Goal: Task Accomplishment & Management: Manage account settings

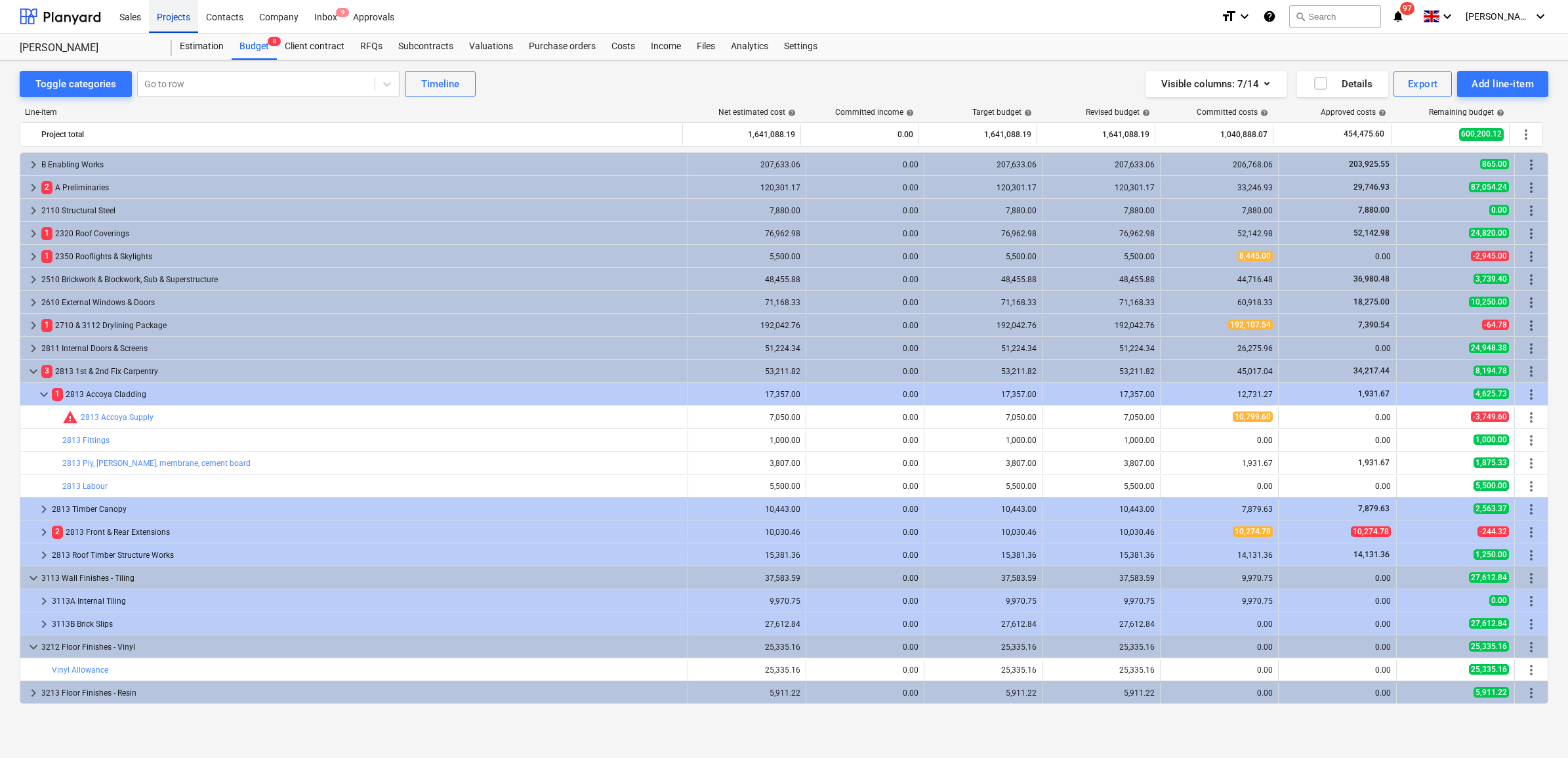
click at [176, 13] on div "Projects" at bounding box center [173, 16] width 49 height 34
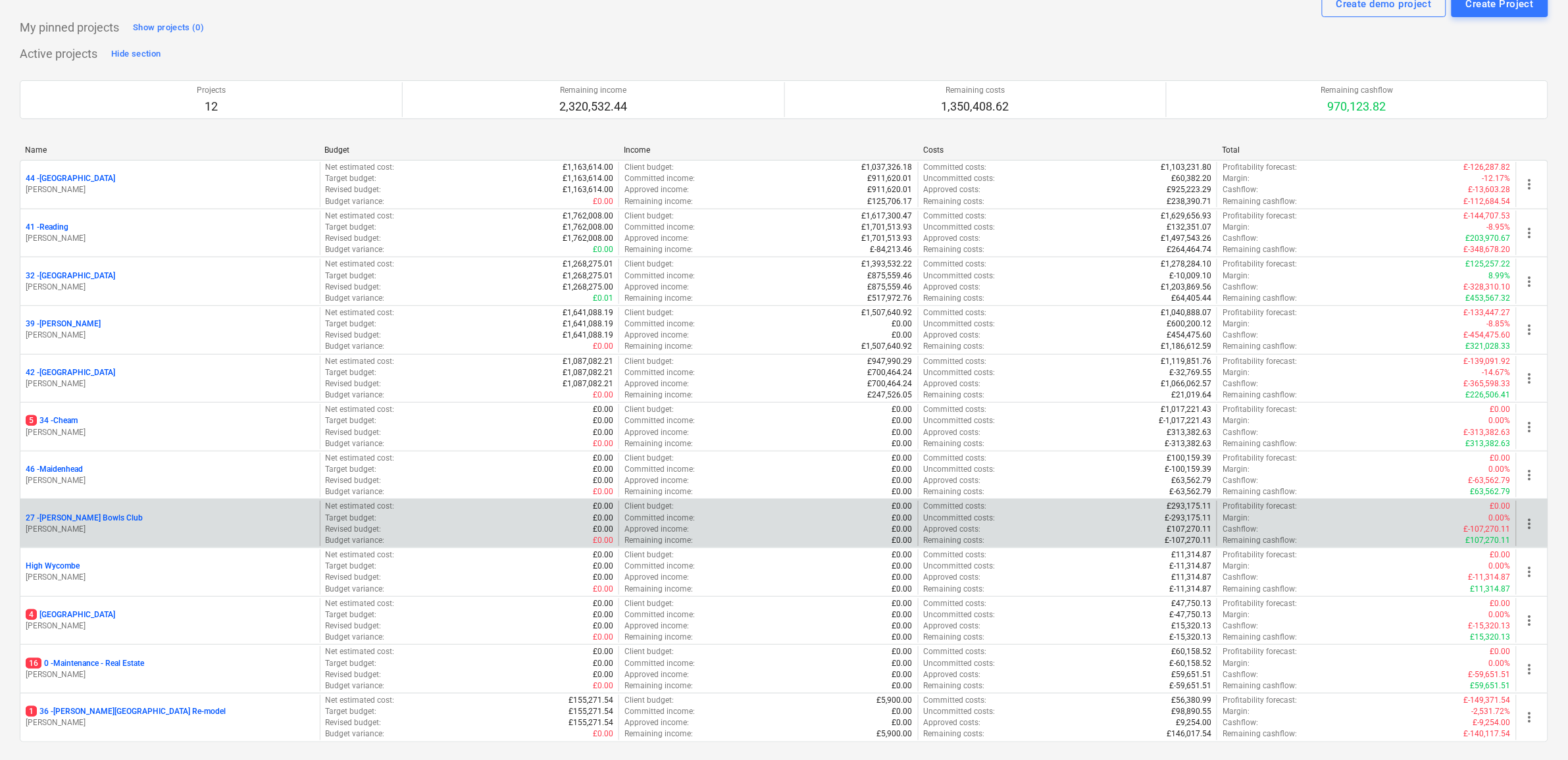
scroll to position [82, 0]
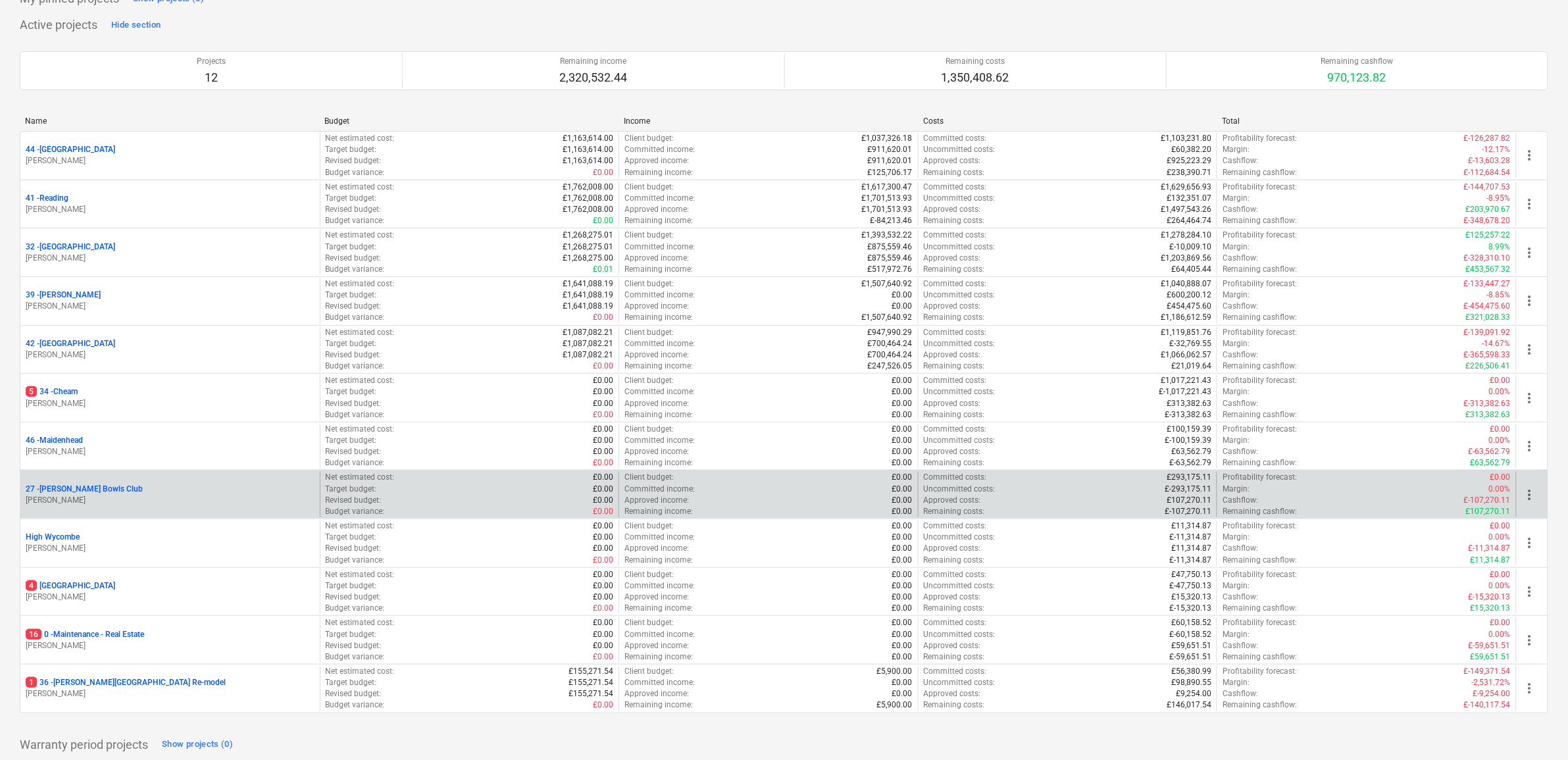
click at [91, 487] on p "27 - [PERSON_NAME] Bowls Club" at bounding box center [84, 489] width 117 height 11
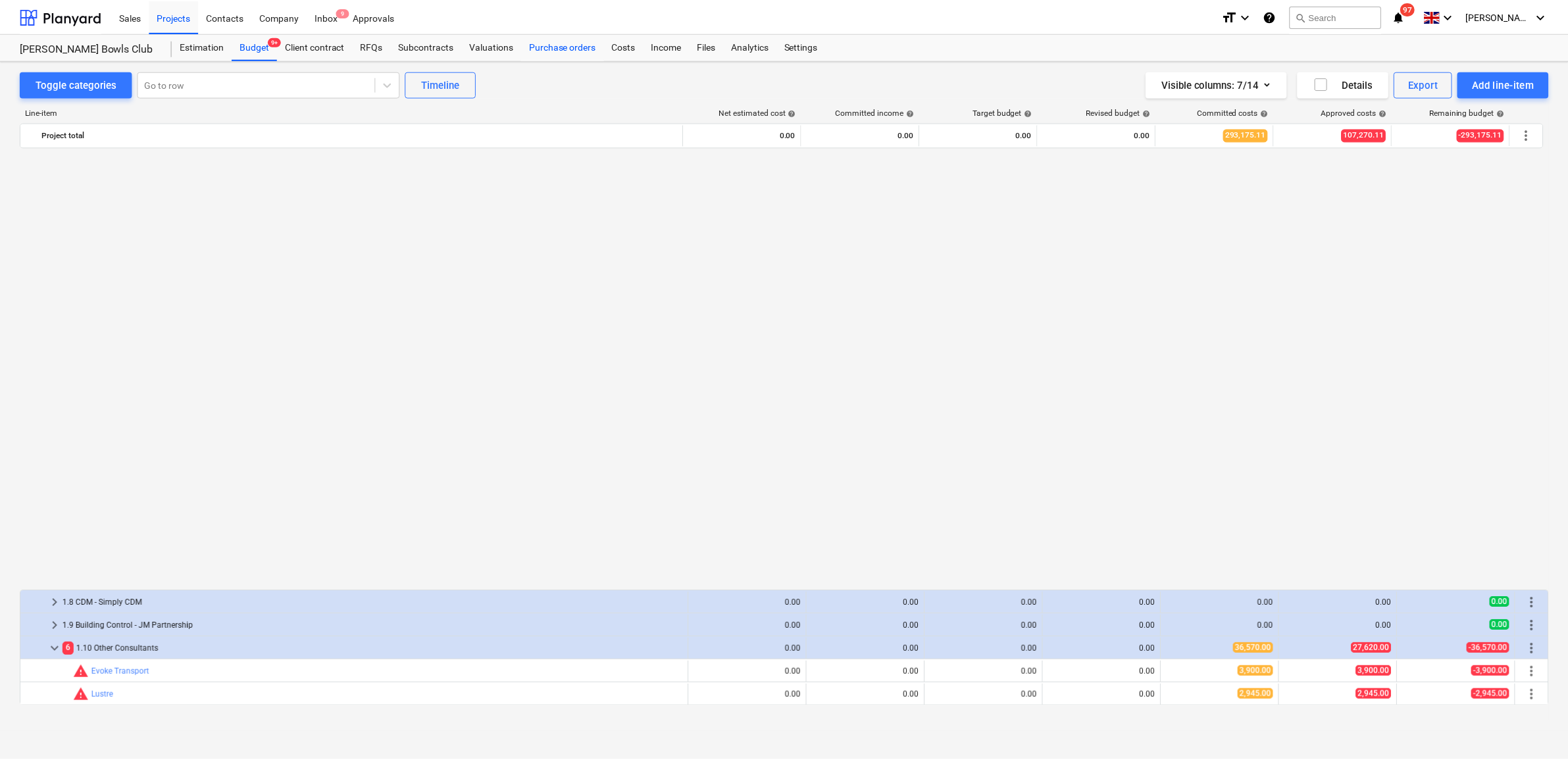
scroll to position [905, 0]
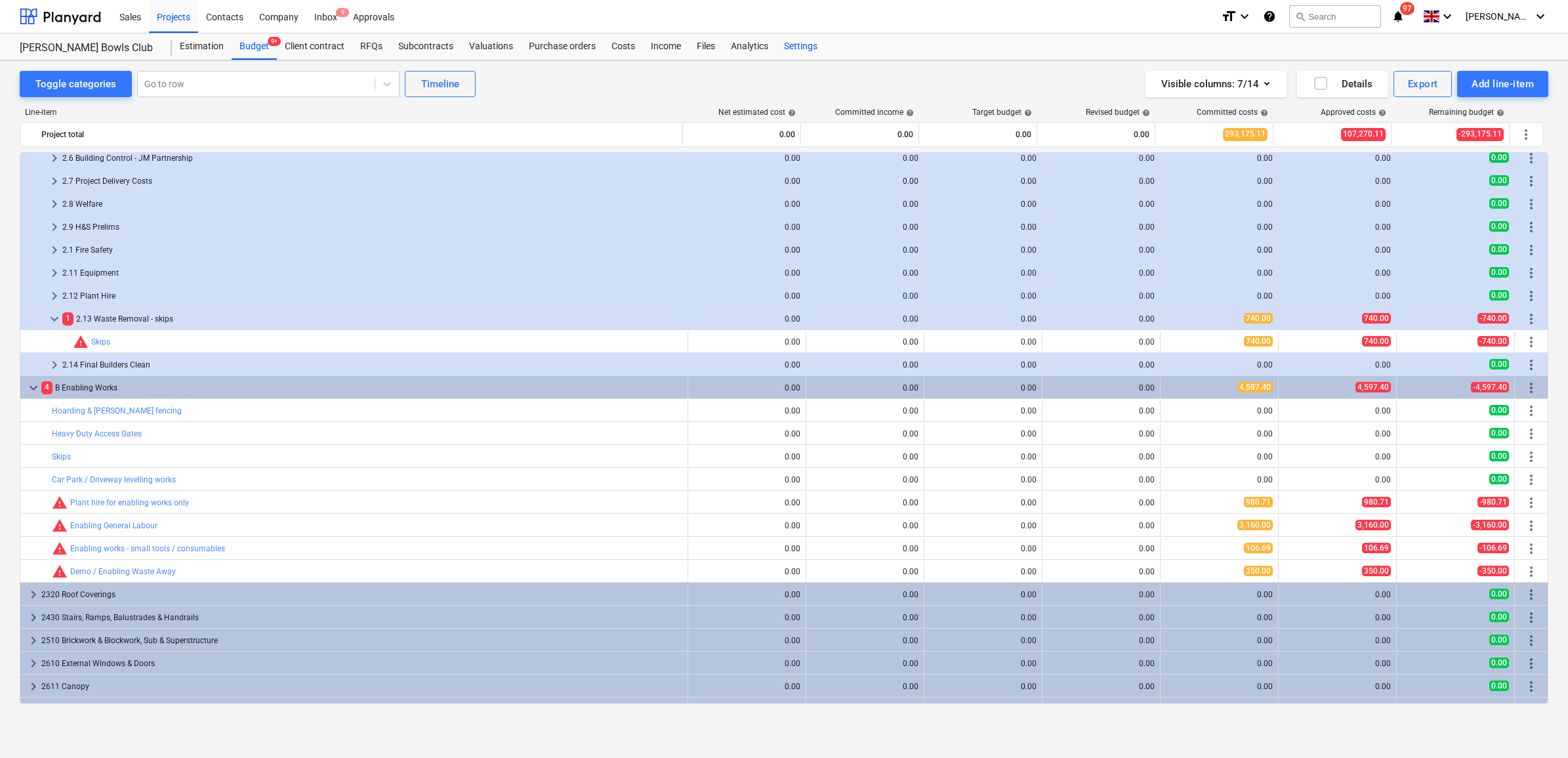
click at [791, 45] on div "Settings" at bounding box center [800, 47] width 49 height 26
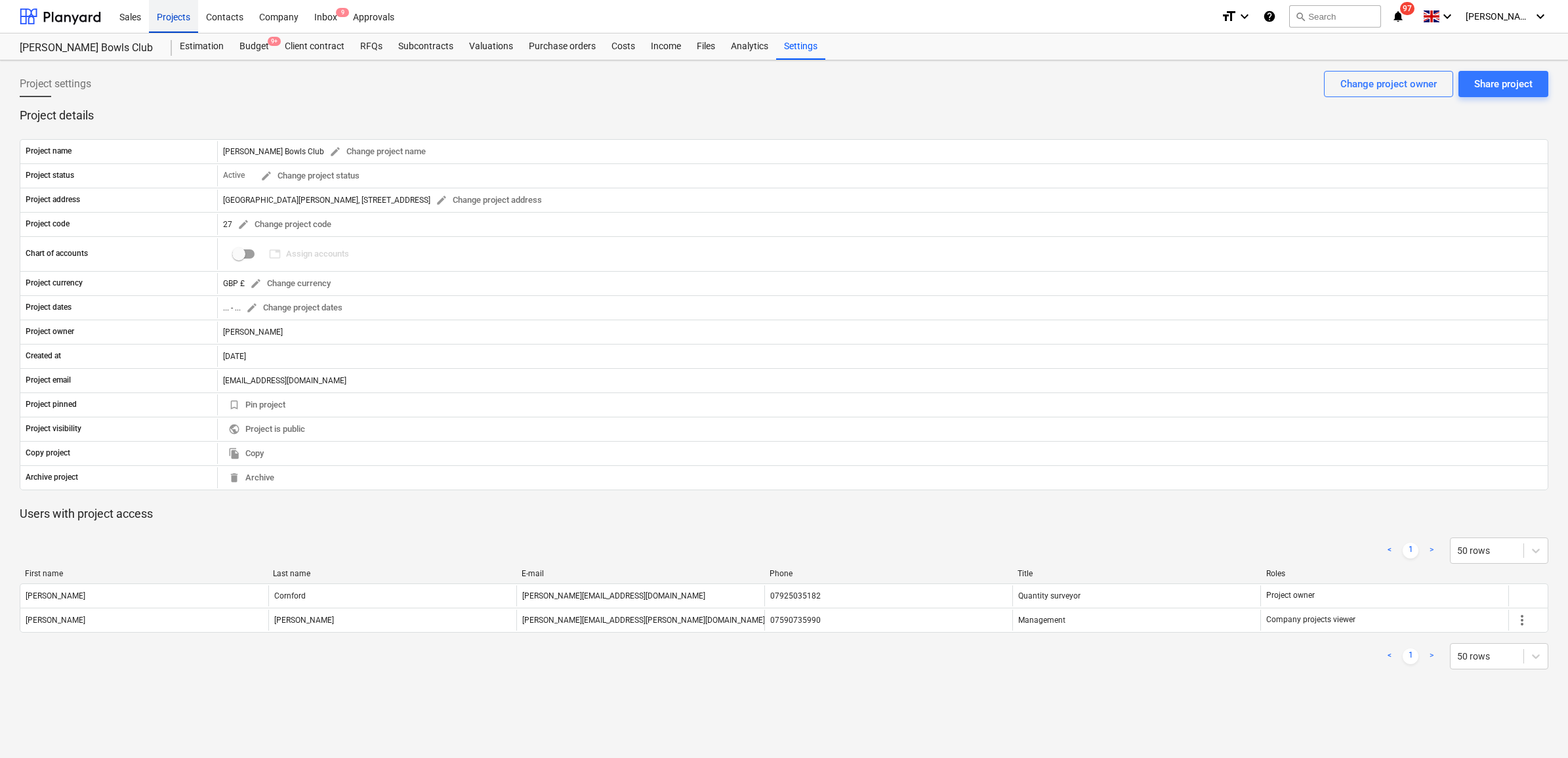
click at [184, 18] on div "Projects" at bounding box center [173, 16] width 49 height 34
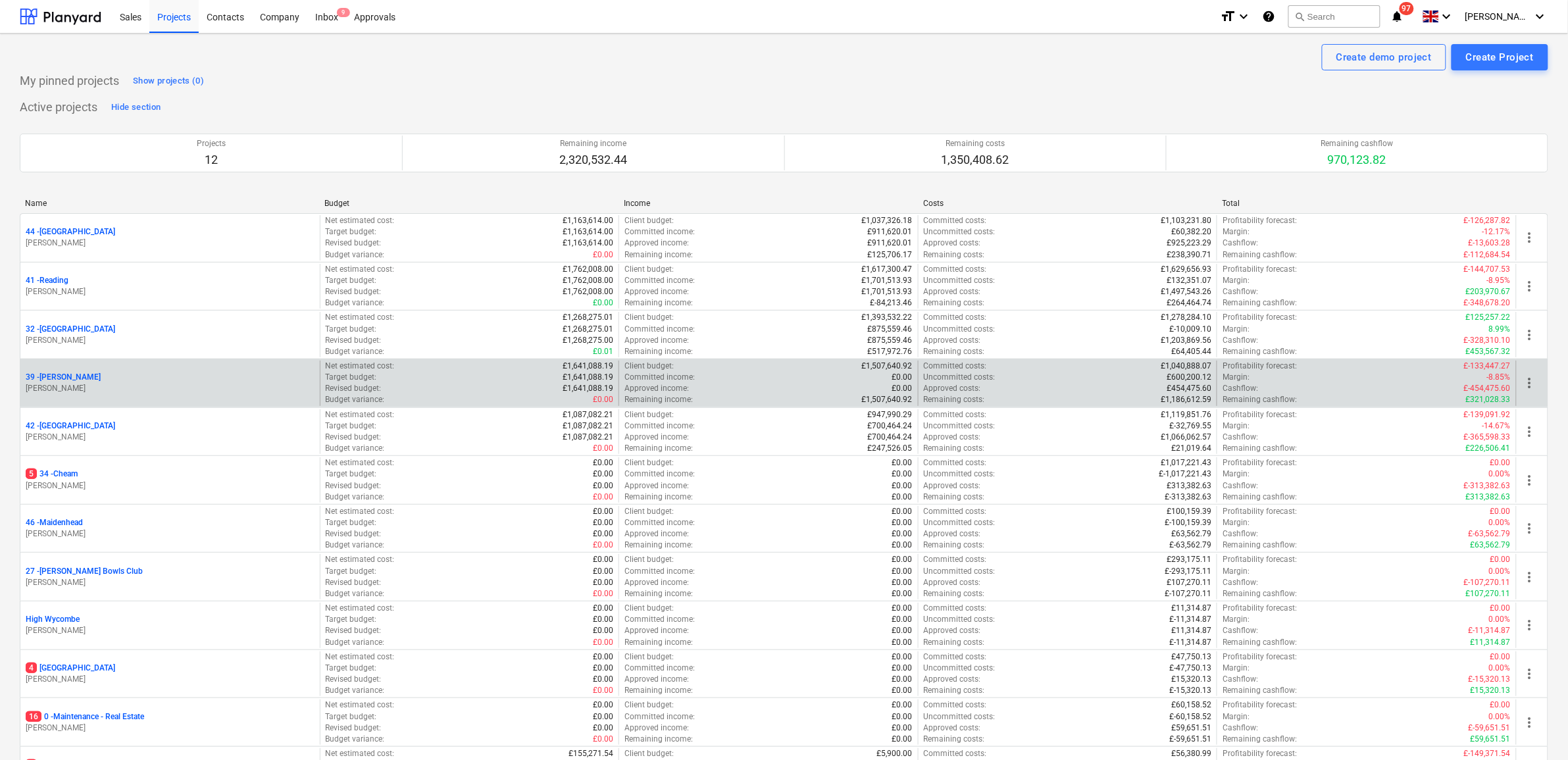
click at [54, 380] on p "39 - [GEOGRAPHIC_DATA]" at bounding box center [63, 377] width 75 height 11
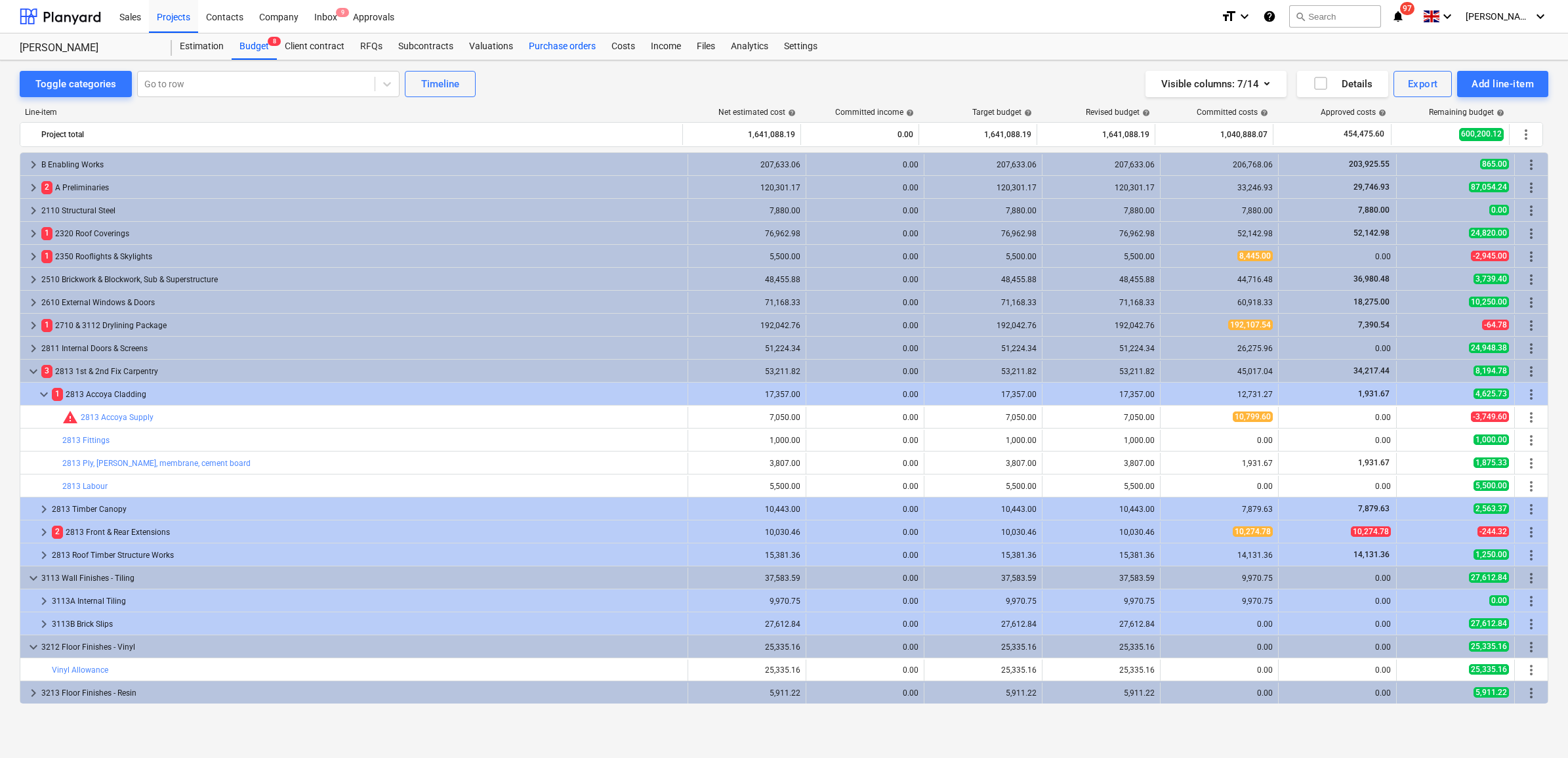
click at [570, 42] on div "Purchase orders" at bounding box center [562, 47] width 83 height 26
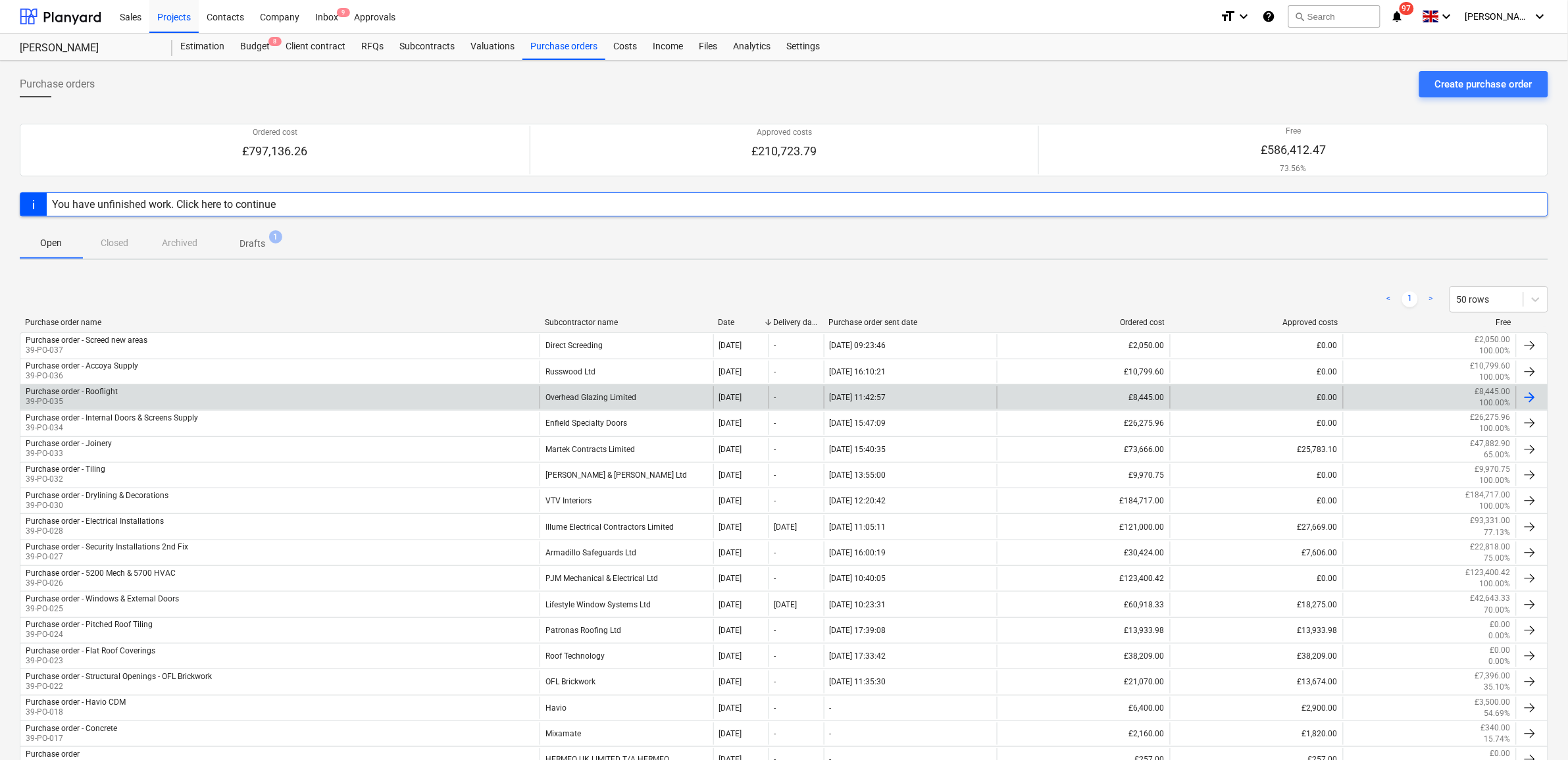
click at [632, 399] on div "Overhead Glazing Limited" at bounding box center [627, 398] width 173 height 22
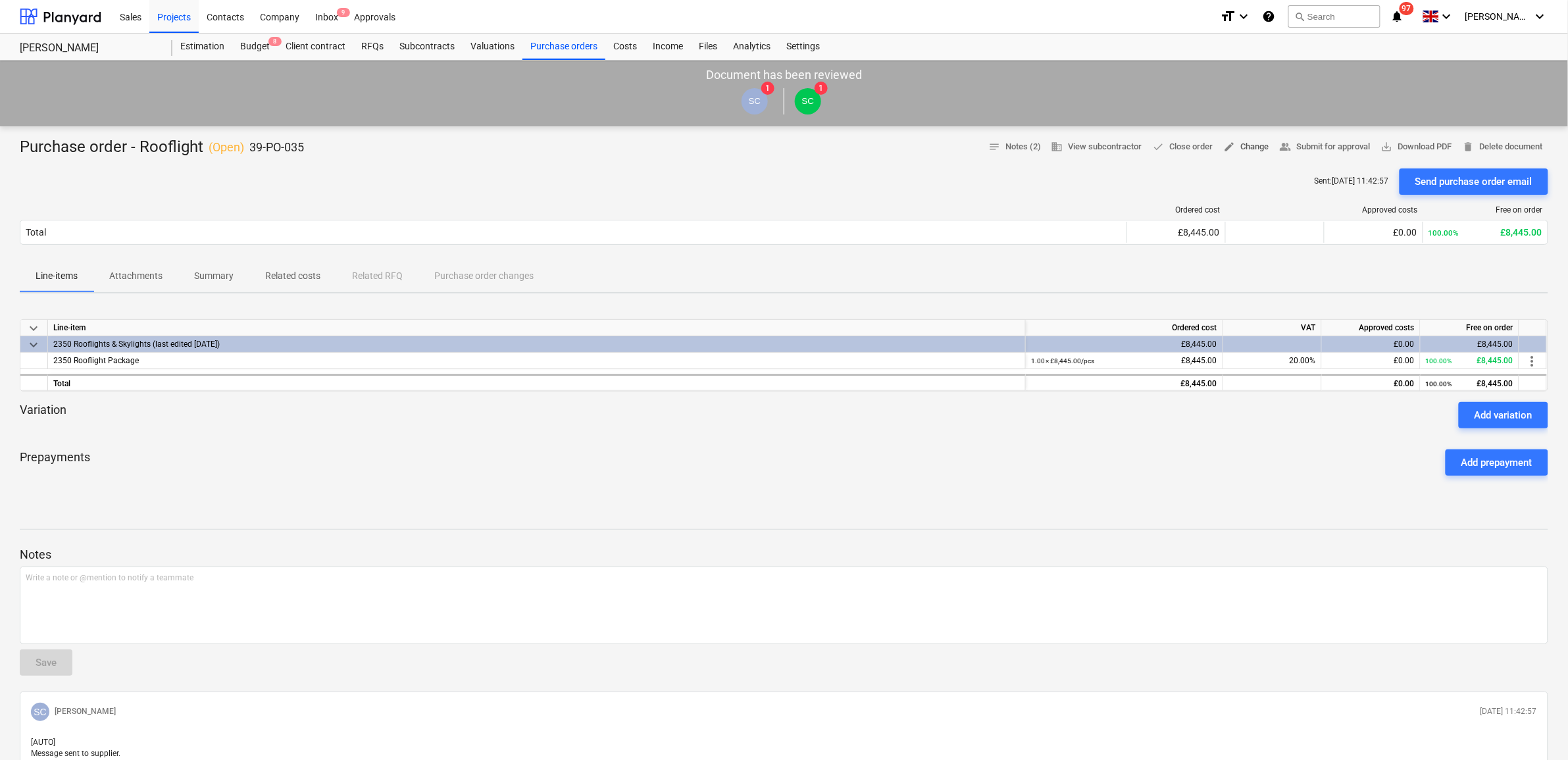
click at [1254, 150] on span "edit Change" at bounding box center [1247, 147] width 45 height 15
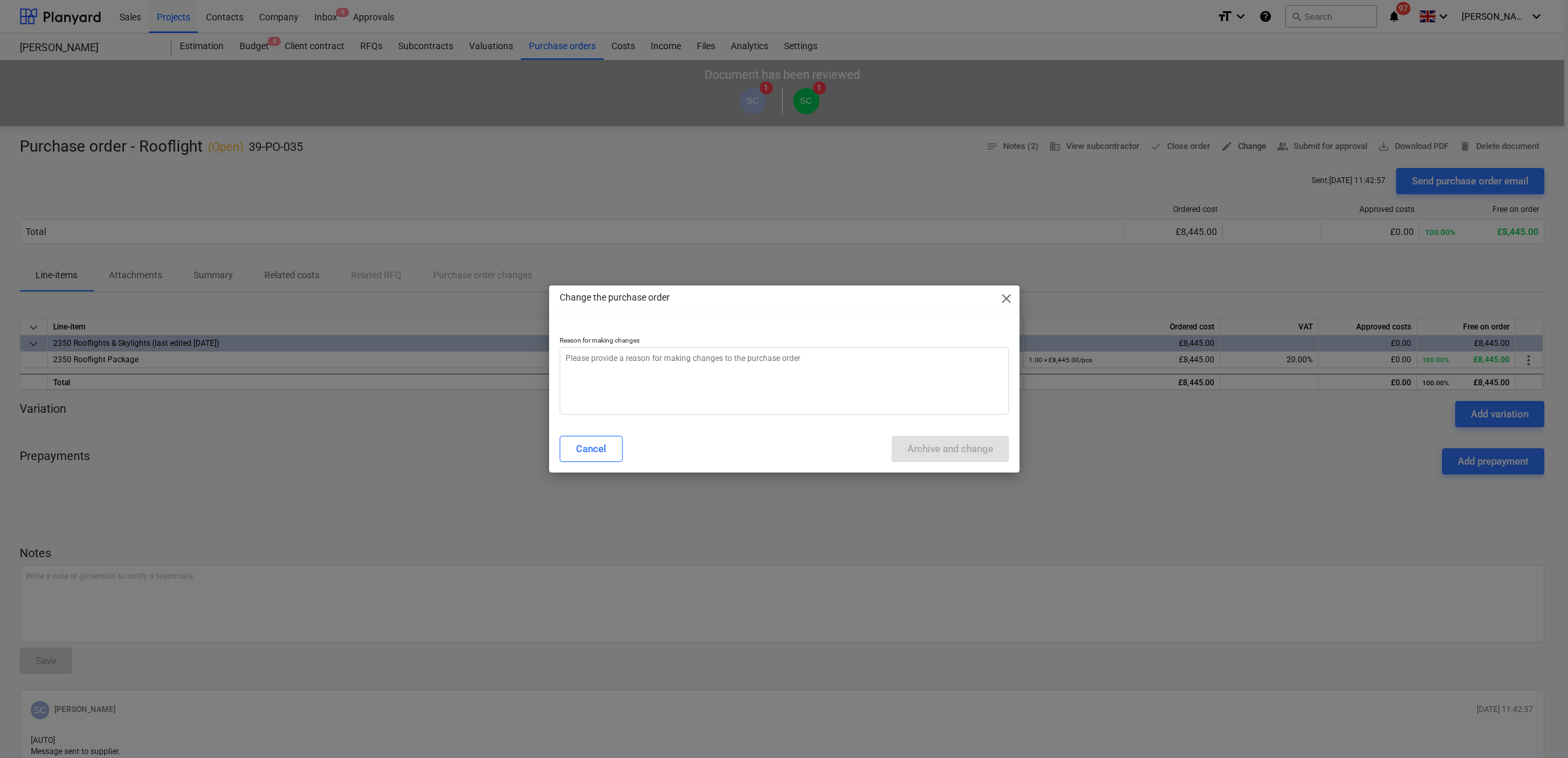
type textarea "x"
click at [903, 375] on textarea at bounding box center [784, 380] width 449 height 67
type textarea "."
type textarea "x"
type textarea "."
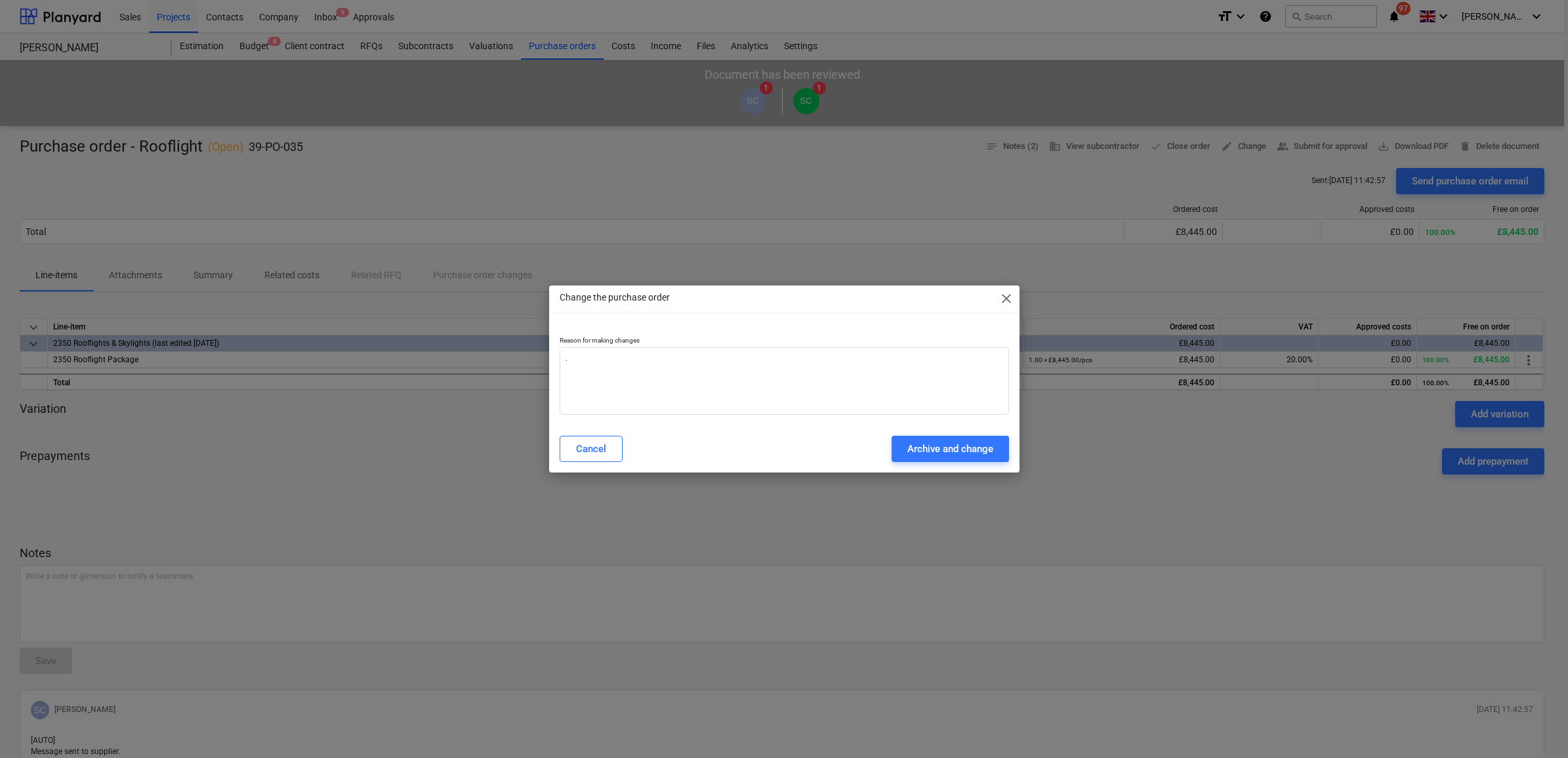
click at [928, 434] on div "Cancel Archive and change" at bounding box center [784, 449] width 465 height 37
click at [930, 445] on div "Archive and change" at bounding box center [950, 449] width 86 height 17
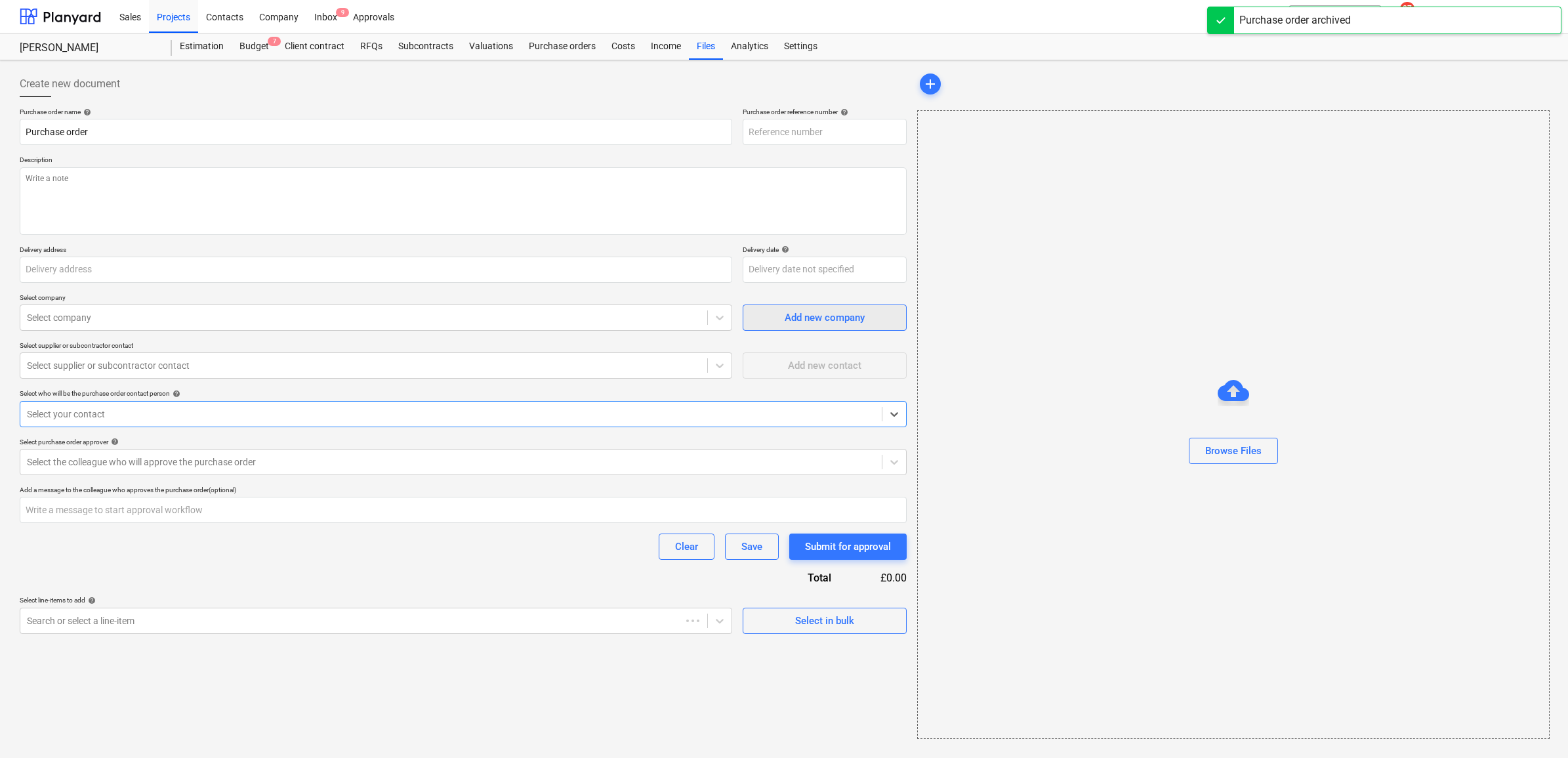
type textarea "x"
type input "39-PO-038"
type textarea "x"
type input "Purchase order - Rooflight"
type input "39-PO-035"
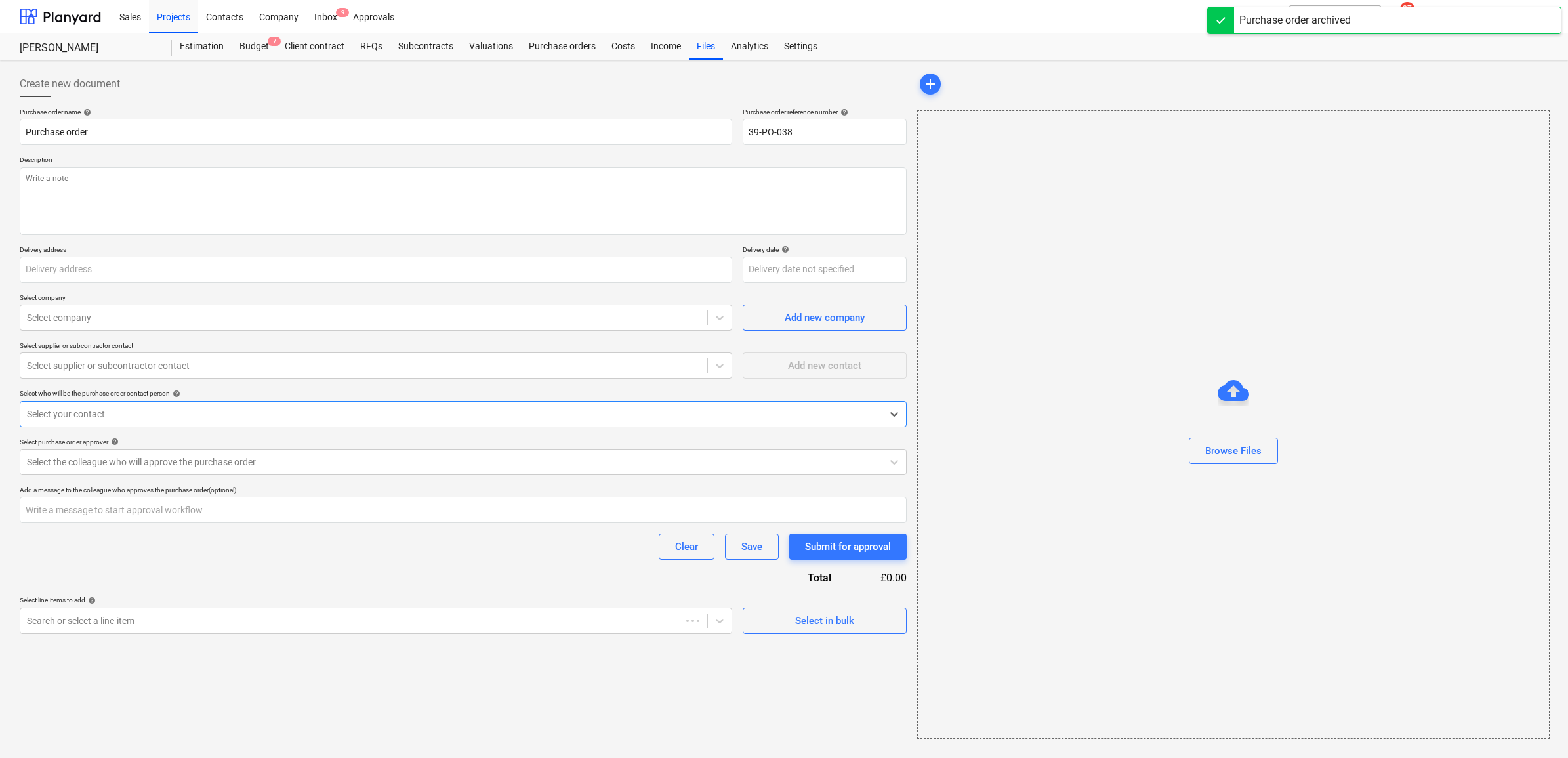
type textarea "As per Quotation: 1395 -Rev 2"
type input "[PERSON_NAME][DEMOGRAPHIC_DATA][STREET_ADDRESS]"
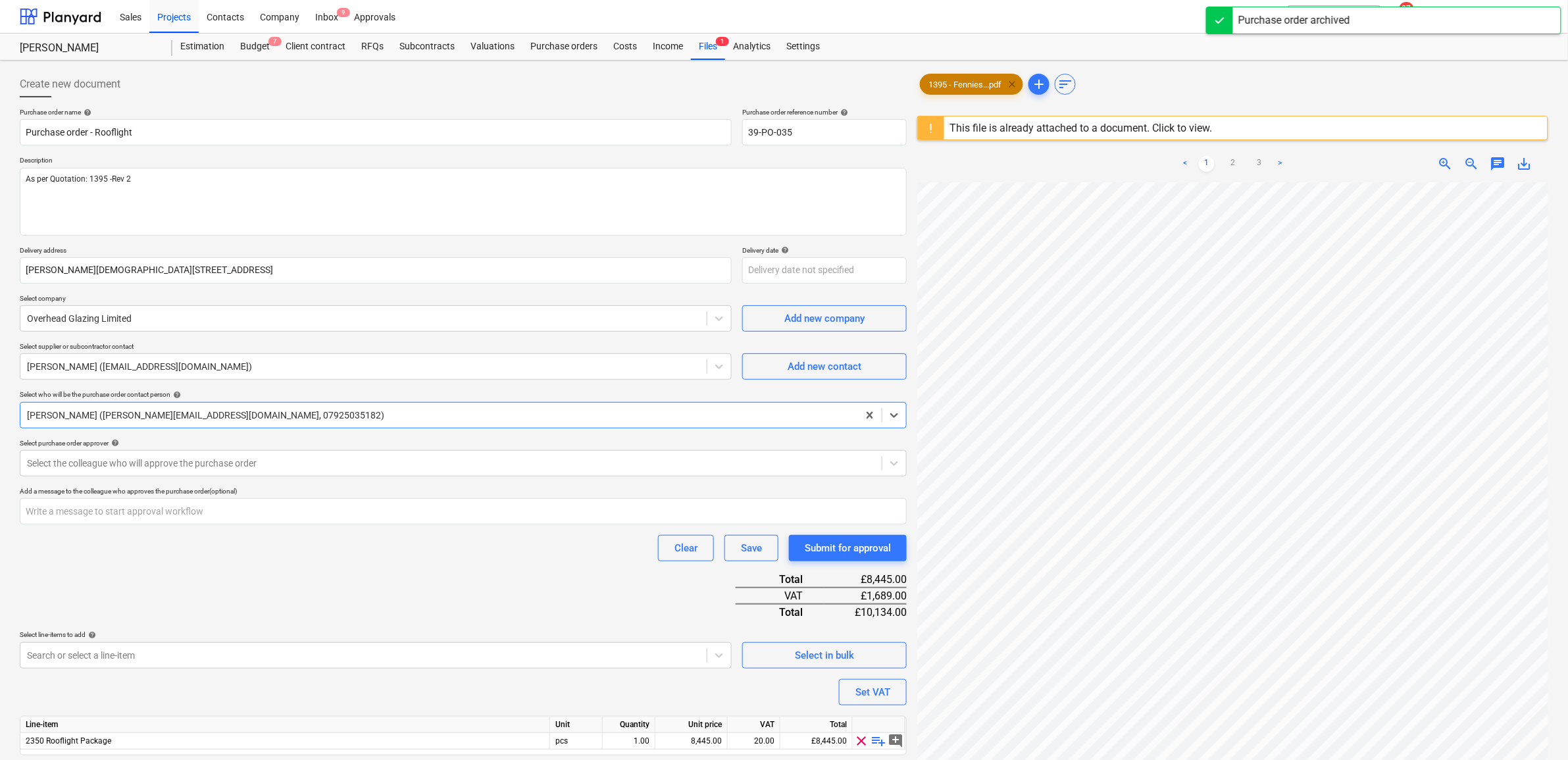
click at [1015, 84] on span "clear" at bounding box center [1013, 84] width 16 height 16
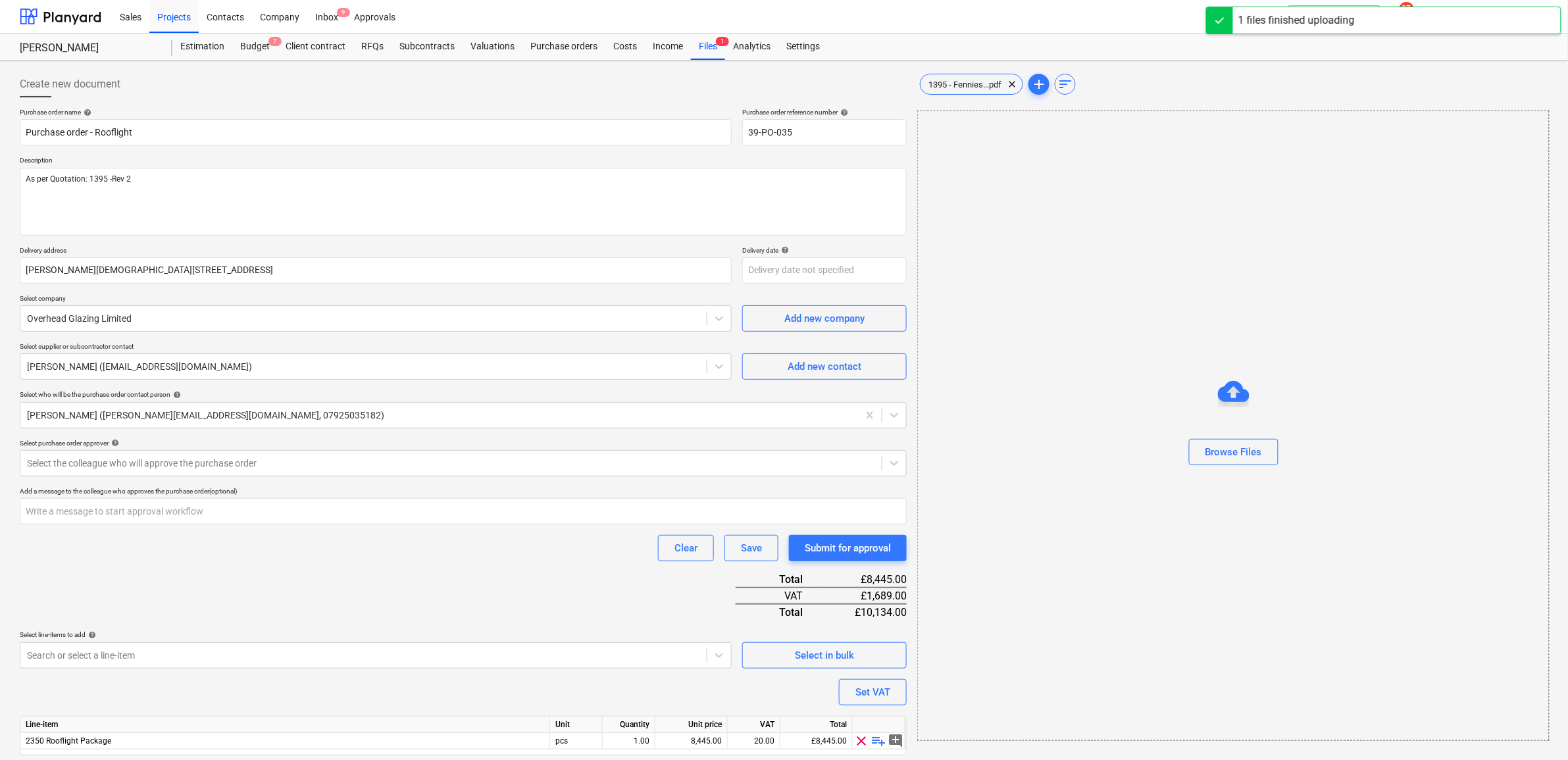
scroll to position [41, 0]
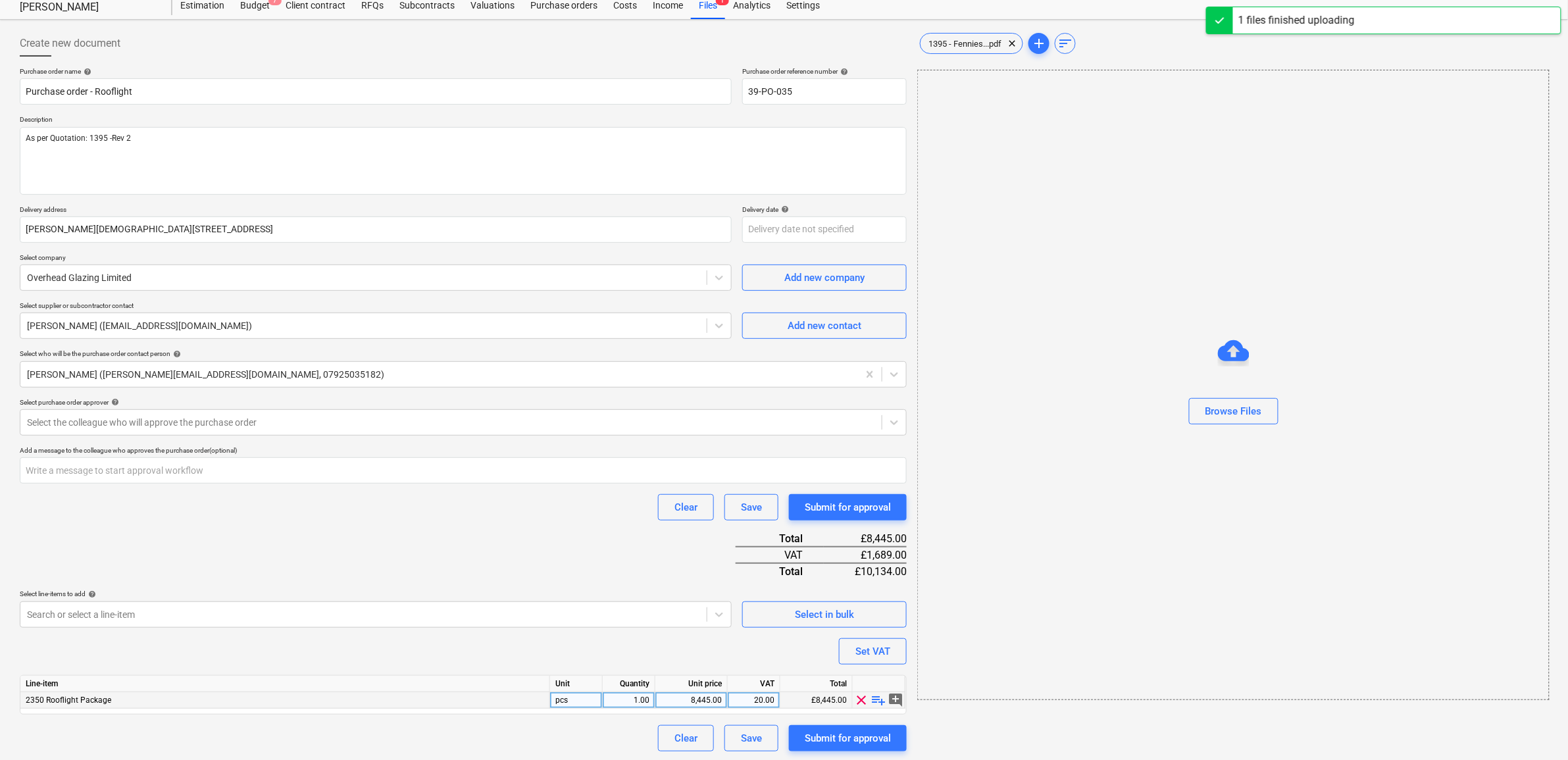
click at [702, 698] on div "8,445.00" at bounding box center [691, 701] width 61 height 16
click at [955, 50] on div "1395 - Fennies...pdf clear" at bounding box center [971, 43] width 103 height 21
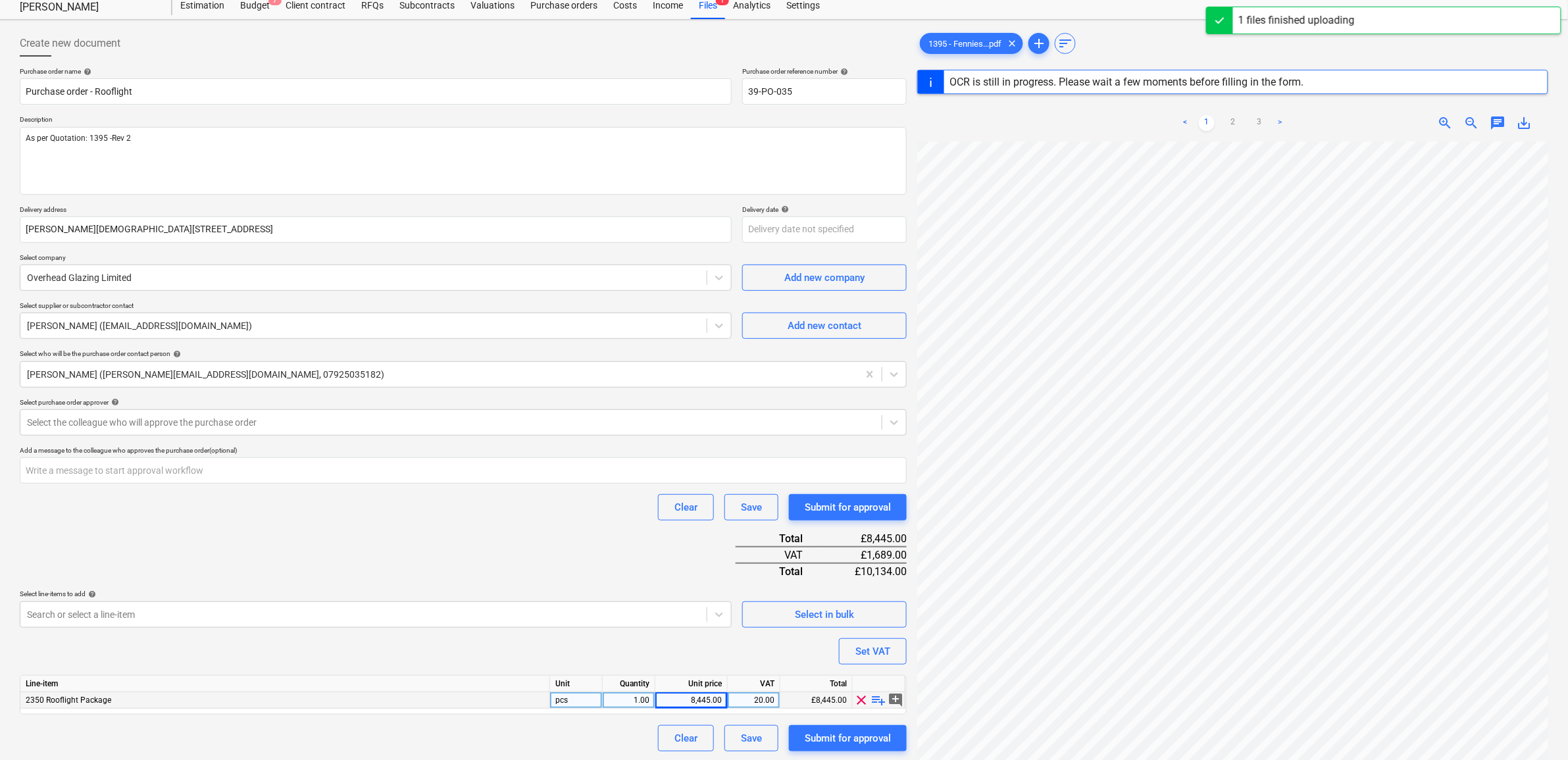
type textarea "x"
click at [691, 693] on div "8,445.00" at bounding box center [691, 701] width 61 height 16
type input "11600"
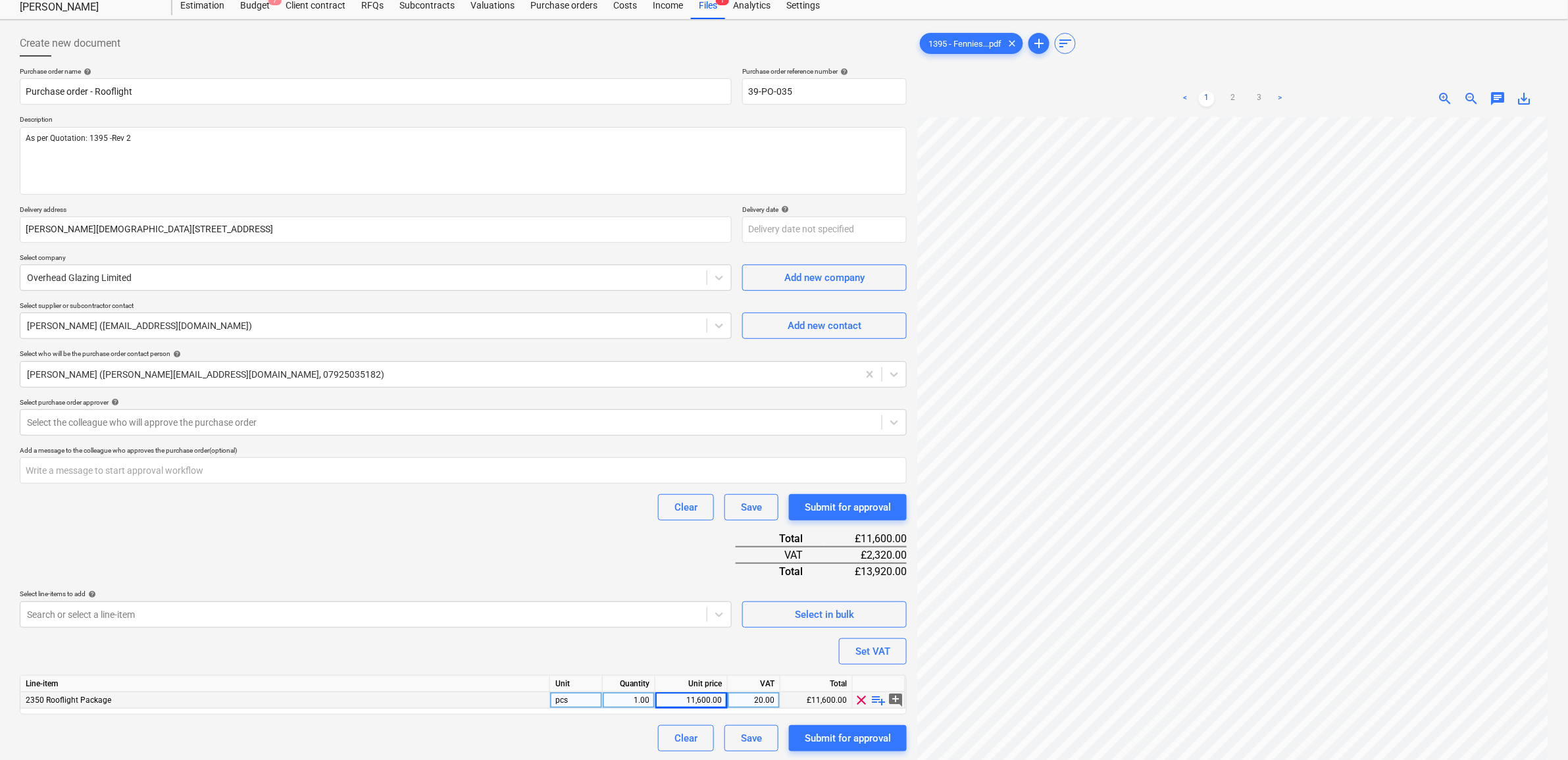
click at [518, 543] on div "Purchase order name help Purchase order - Rooflight Purchase order reference nu…" at bounding box center [463, 409] width 887 height 684
click at [415, 515] on div "Clear Save Submit for approval" at bounding box center [463, 508] width 887 height 26
click at [235, 421] on div at bounding box center [451, 423] width 848 height 13
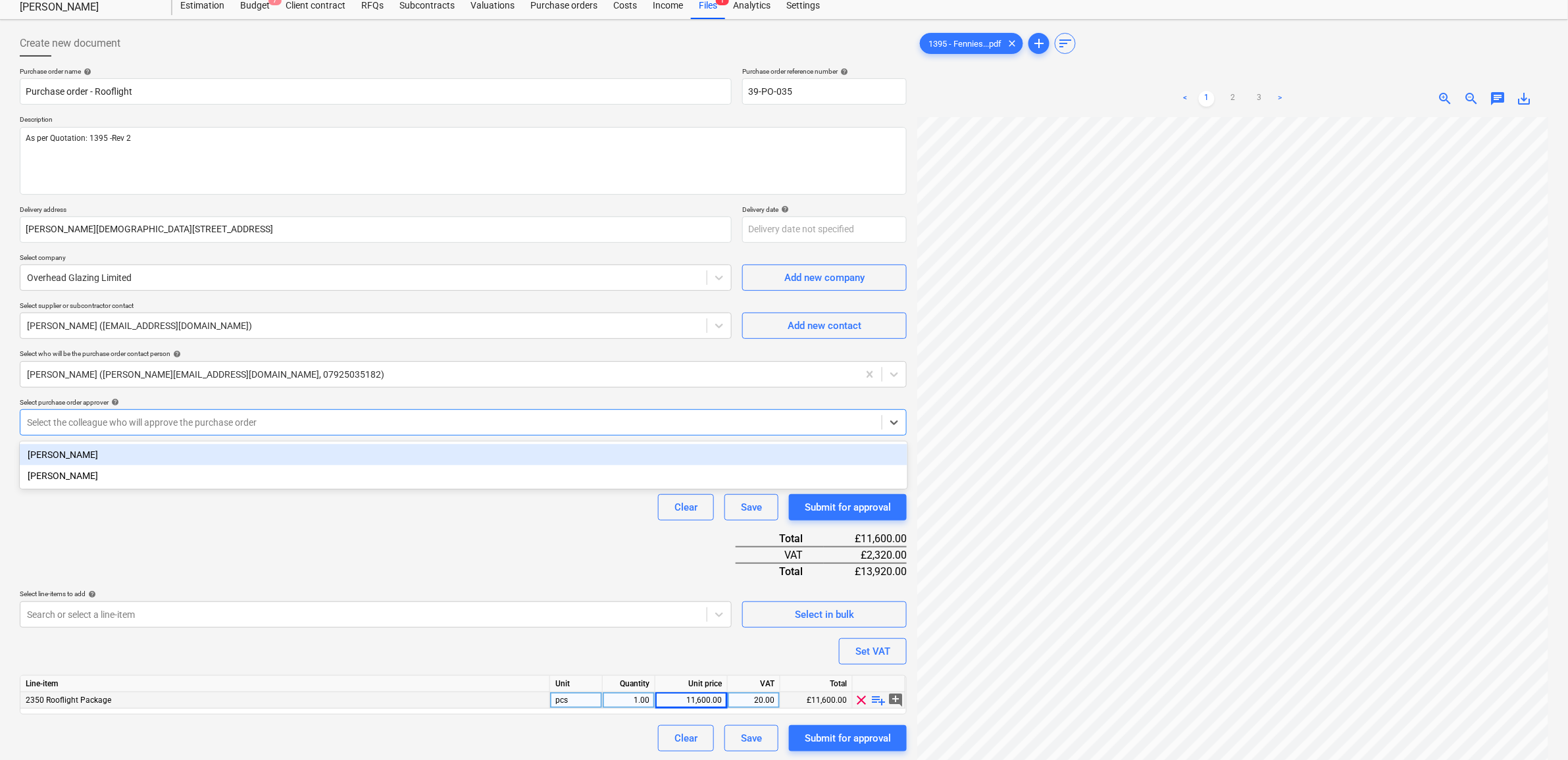
click at [218, 445] on div "[PERSON_NAME]" at bounding box center [464, 454] width 888 height 21
click at [230, 514] on div "Clear Save Submit for approval" at bounding box center [463, 508] width 887 height 26
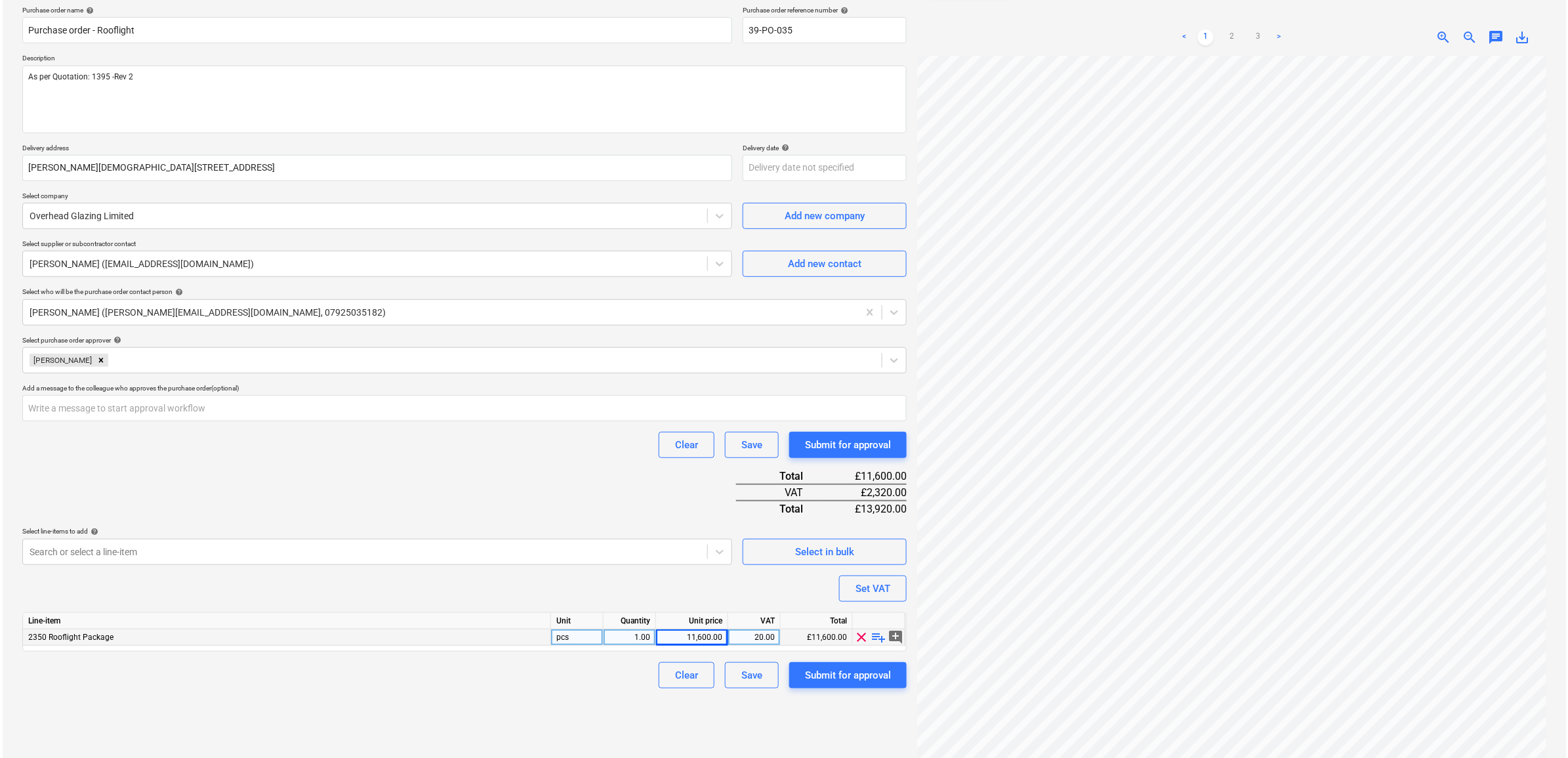
scroll to position [131, 0]
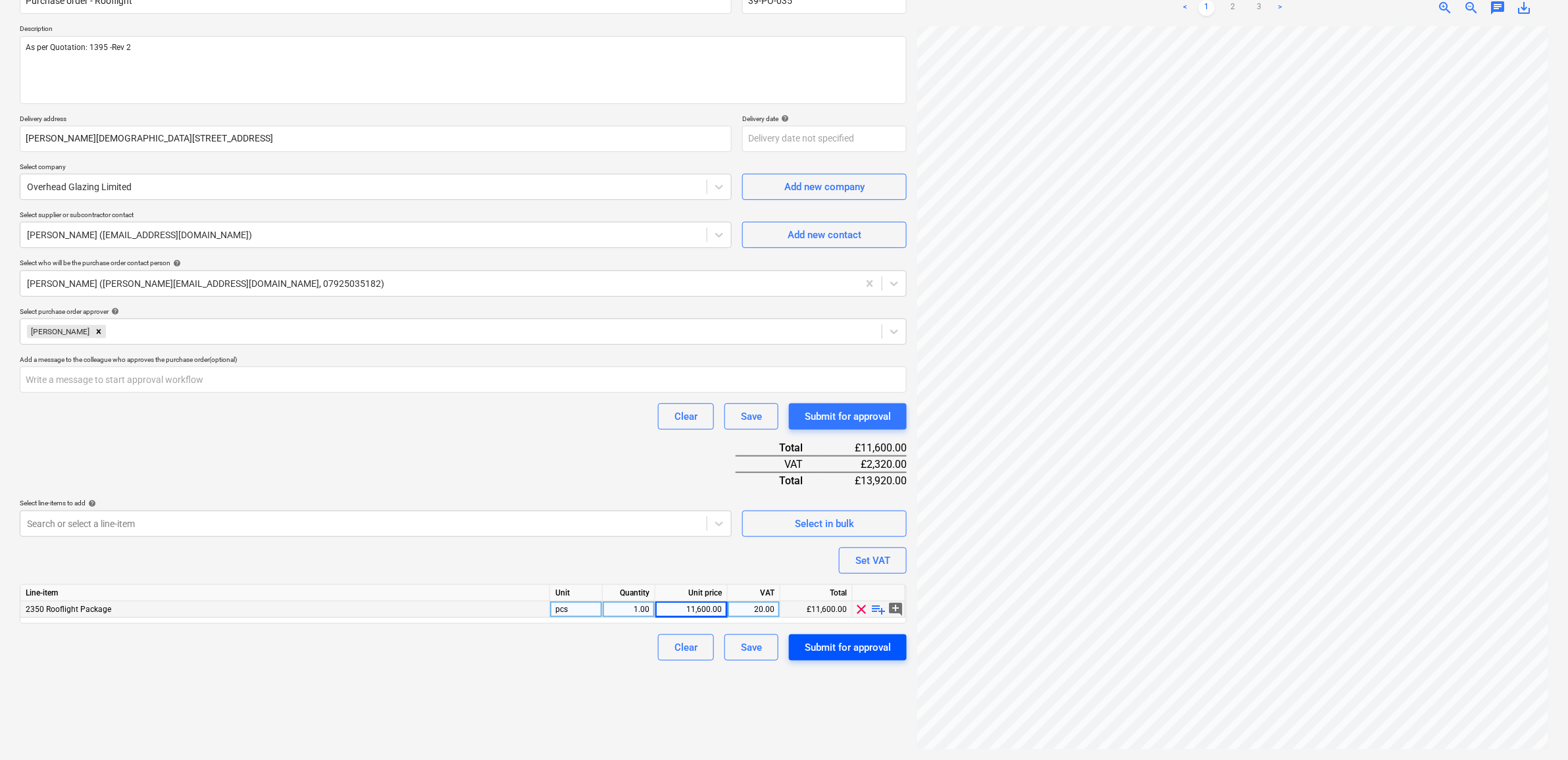
click at [872, 648] on div "Submit for approval" at bounding box center [848, 647] width 87 height 17
type textarea "x"
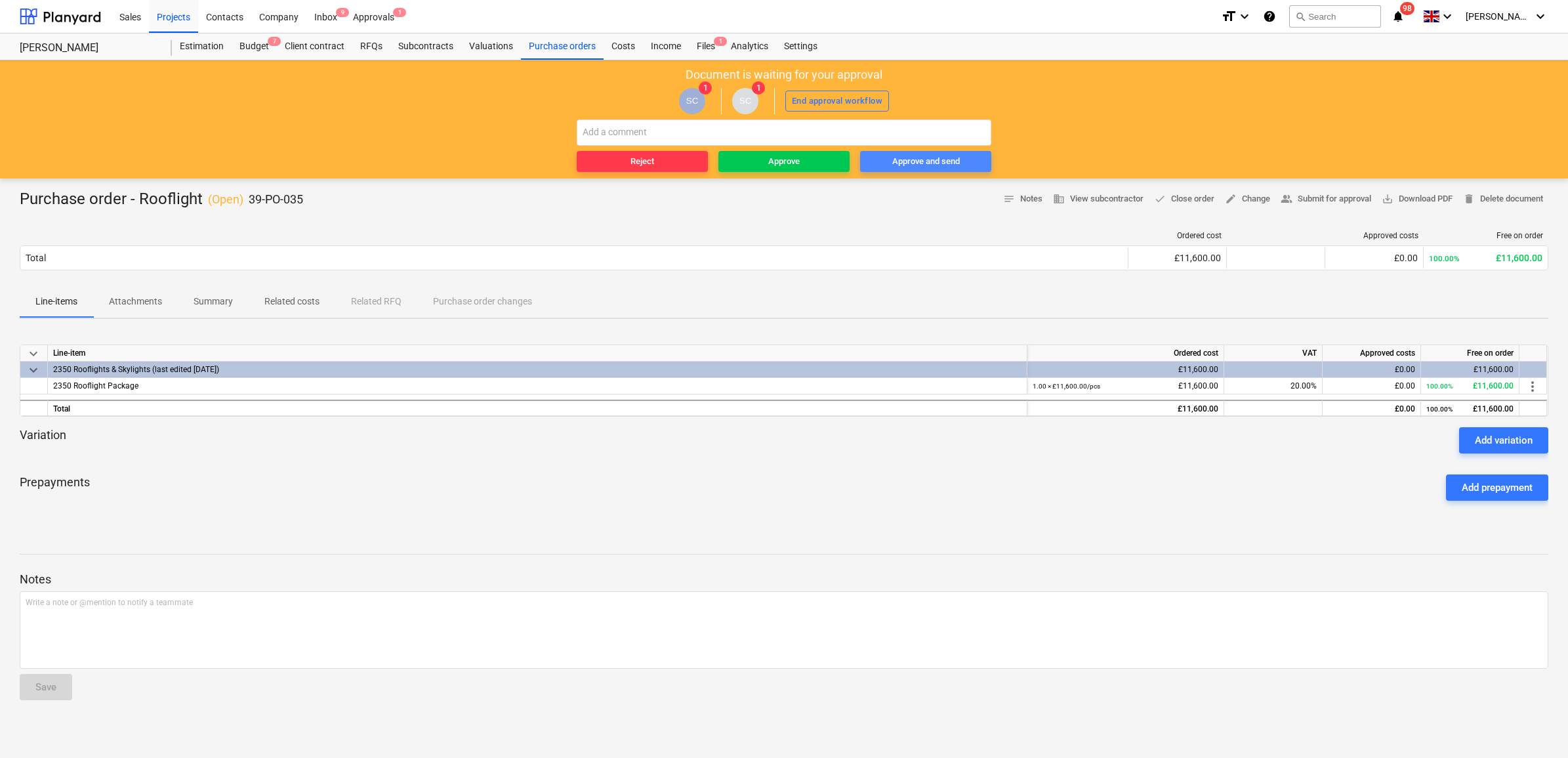
click at [916, 158] on div "Approve and send" at bounding box center [926, 162] width 67 height 15
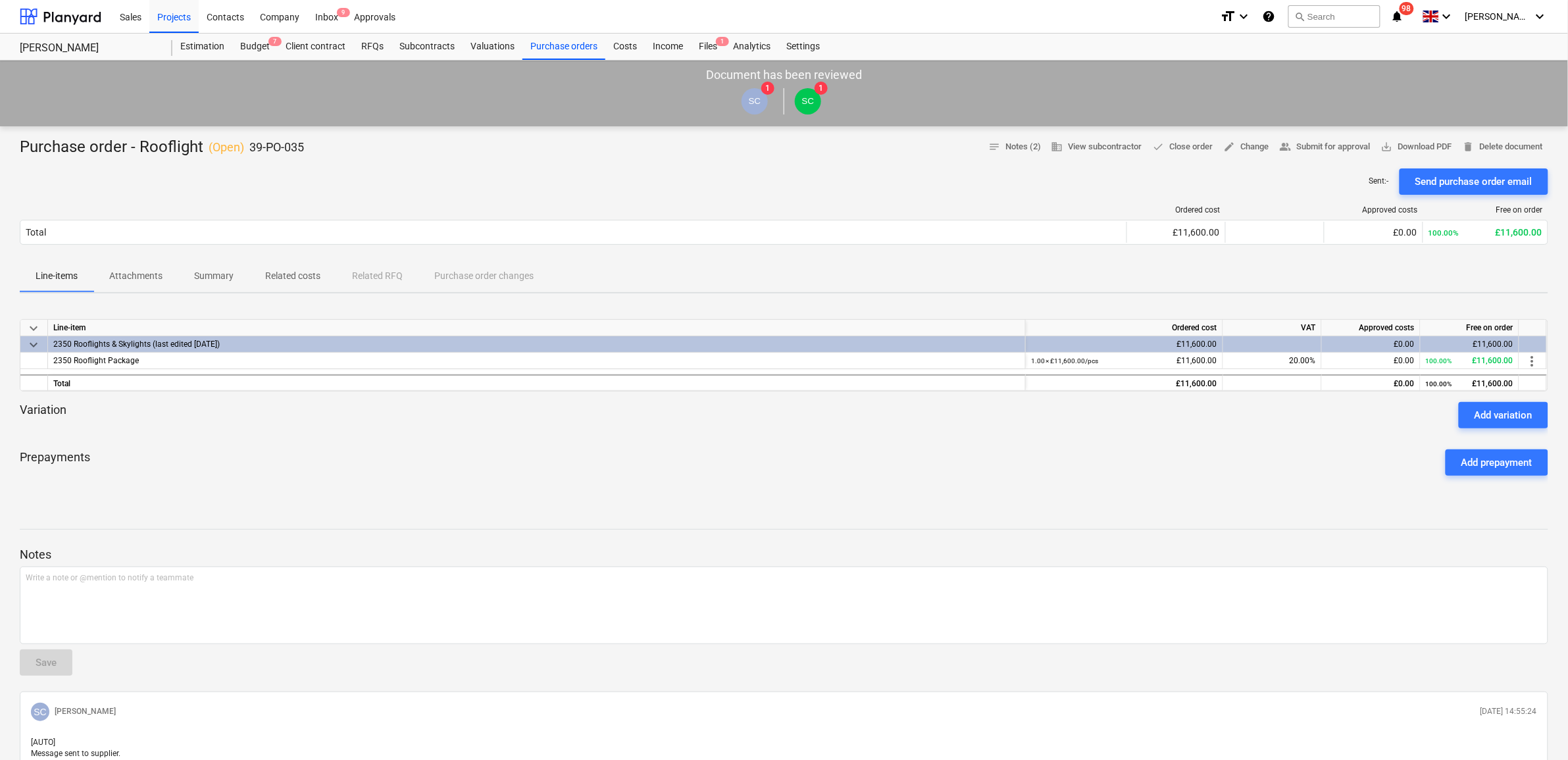
click at [336, 491] on div "keyboard_arrow_down Line-item Ordered cost VAT Approved costs Free on order key…" at bounding box center [784, 402] width 1529 height 197
click at [262, 43] on div "Budget 8" at bounding box center [255, 47] width 45 height 26
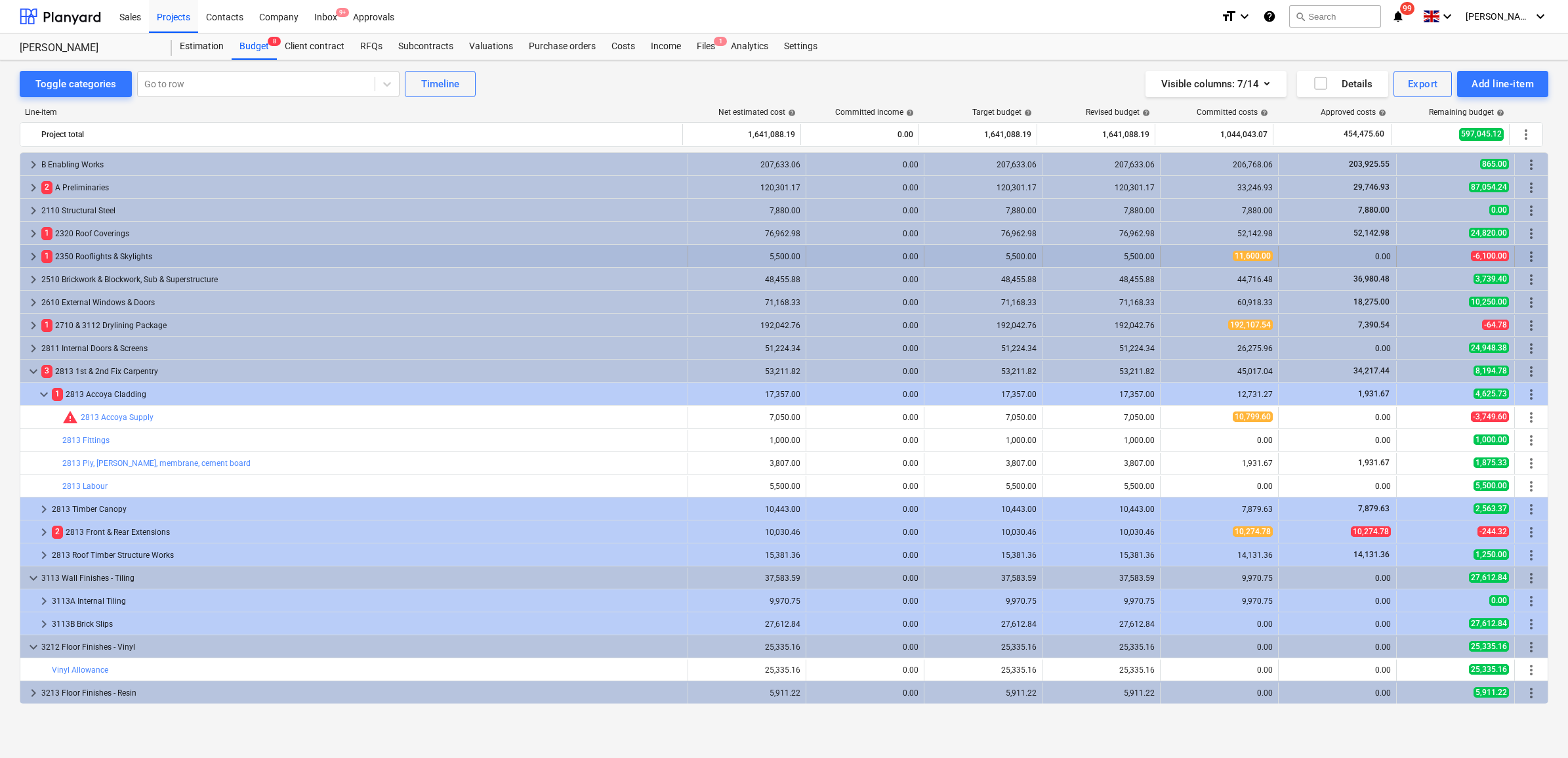
click at [113, 254] on div "1 2350 Rooflights & Skylights" at bounding box center [362, 256] width 641 height 21
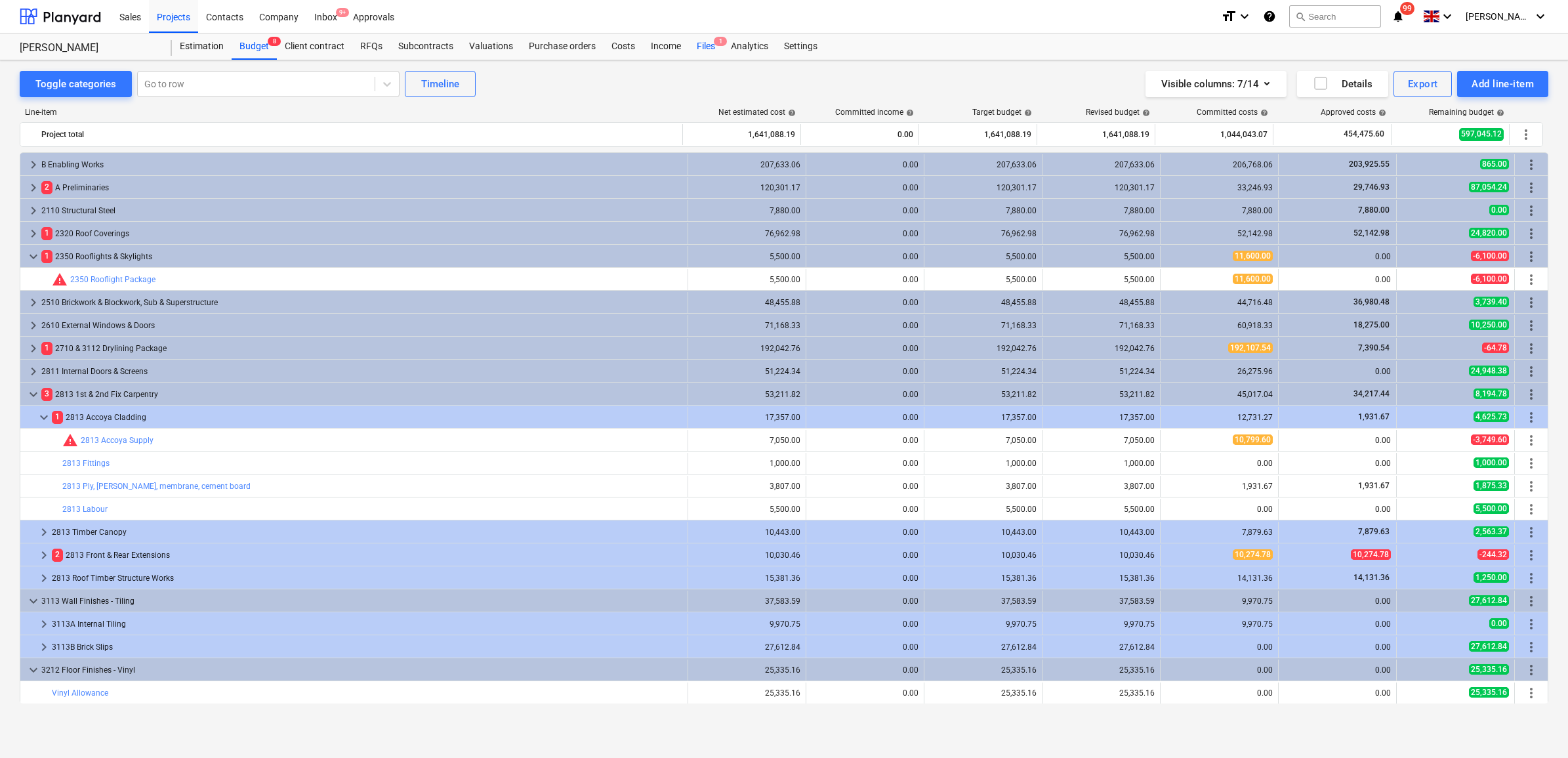
click at [709, 44] on div "Files 1" at bounding box center [706, 47] width 34 height 26
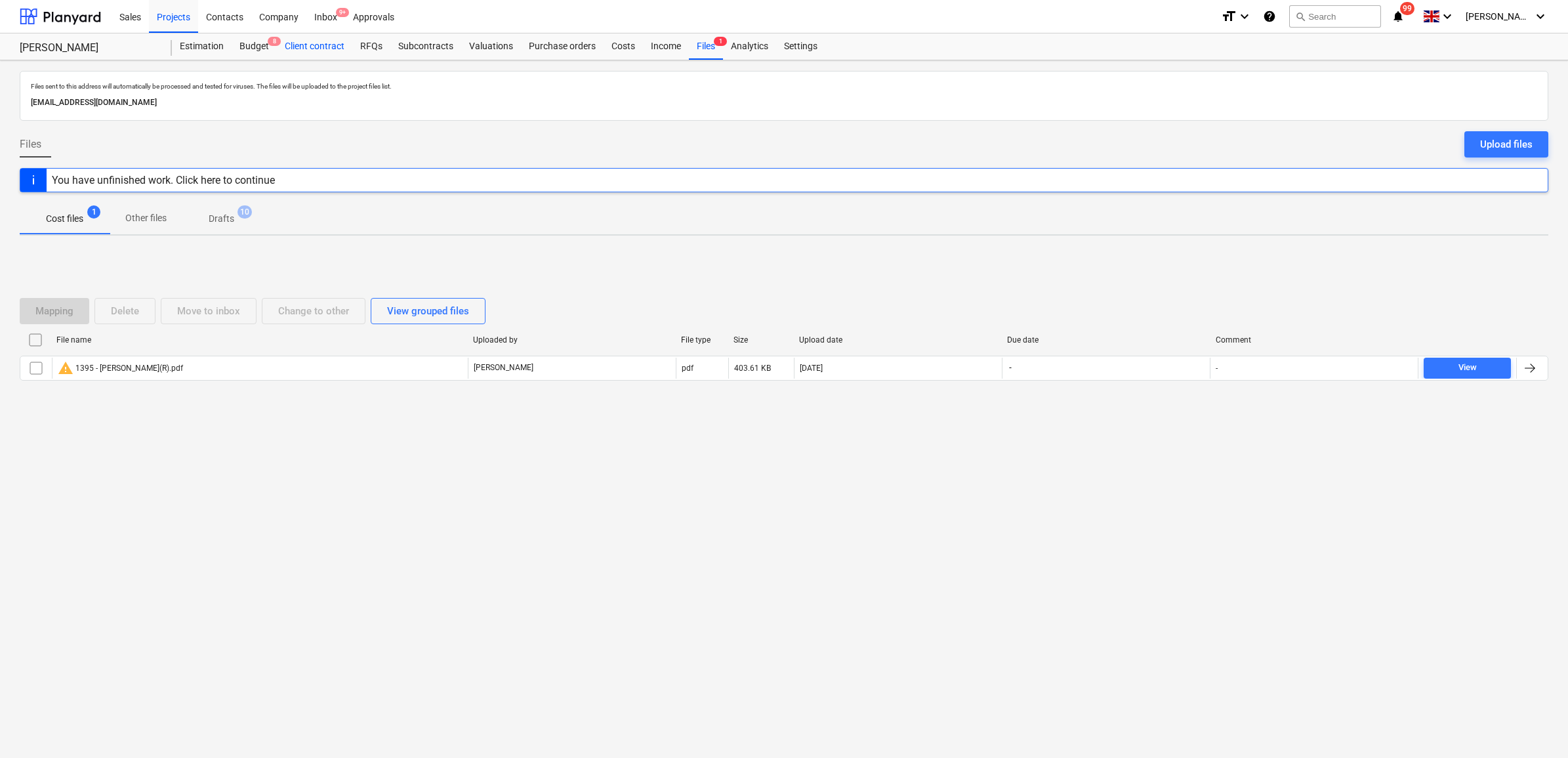
drag, startPoint x: 263, startPoint y: 44, endPoint x: 283, endPoint y: 54, distance: 22.4
click at [263, 44] on div "Budget 8" at bounding box center [255, 47] width 45 height 26
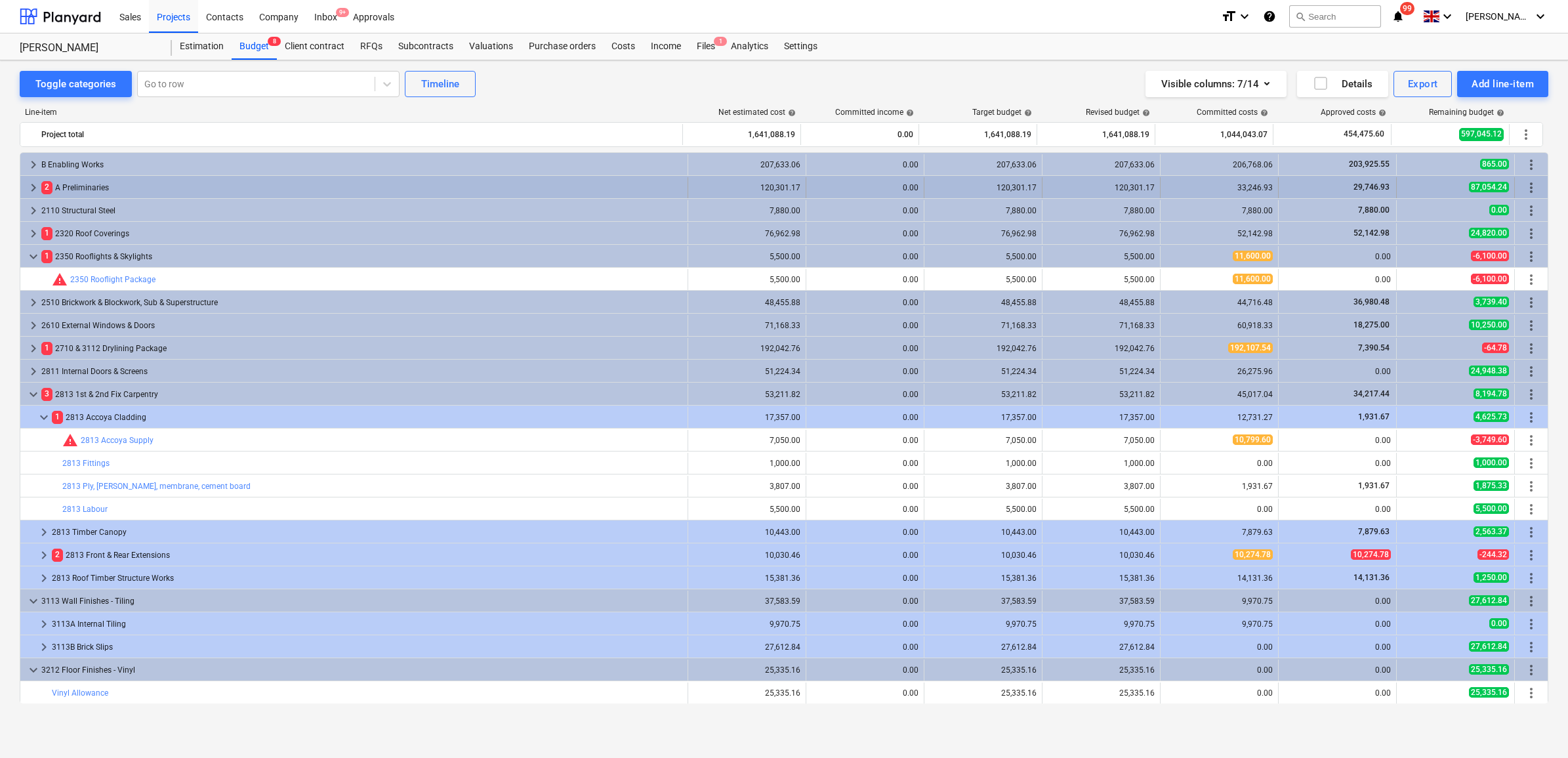
click at [34, 184] on span "keyboard_arrow_right" at bounding box center [34, 188] width 16 height 16
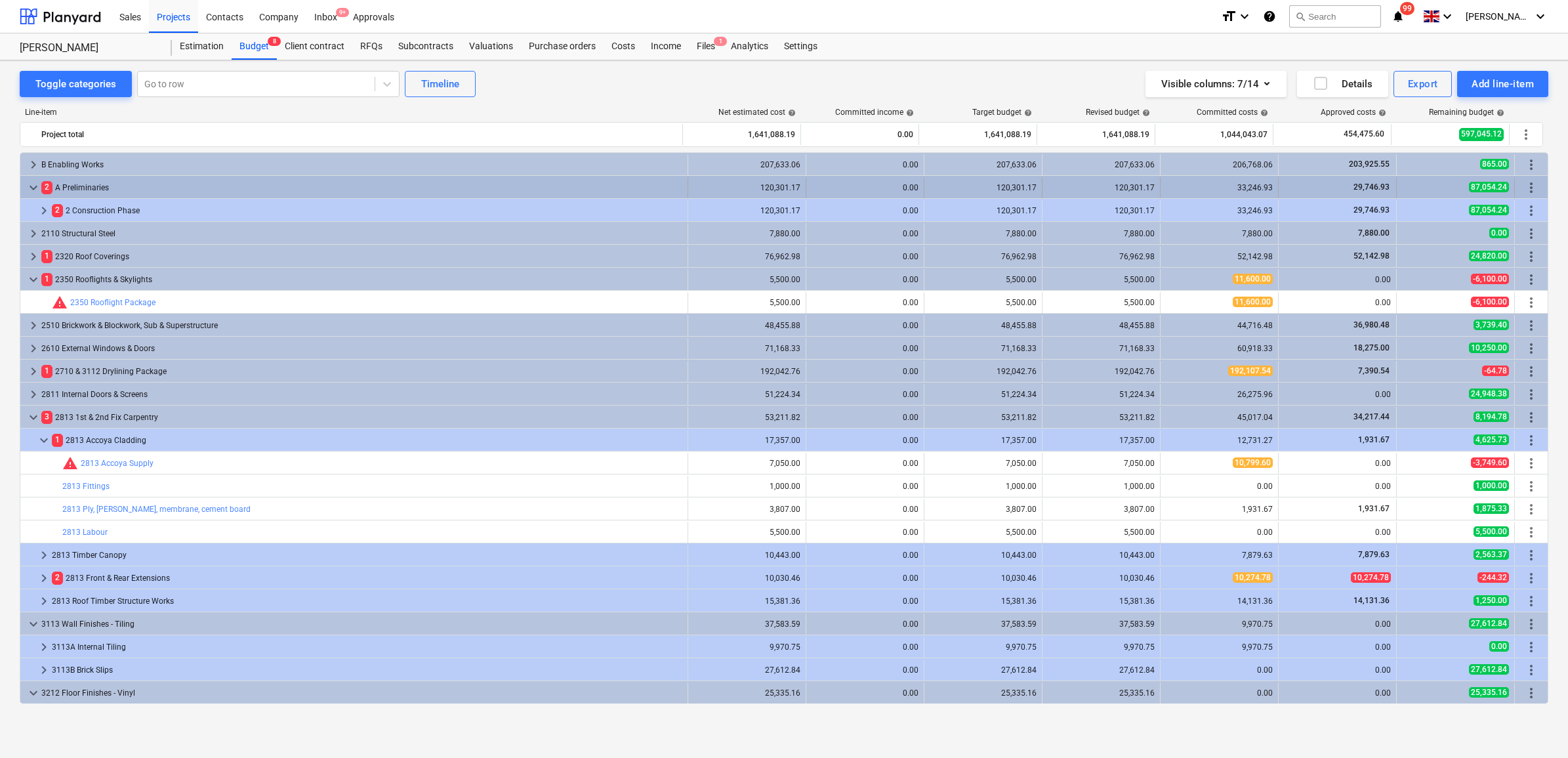
click at [34, 184] on span "keyboard_arrow_down" at bounding box center [34, 188] width 16 height 16
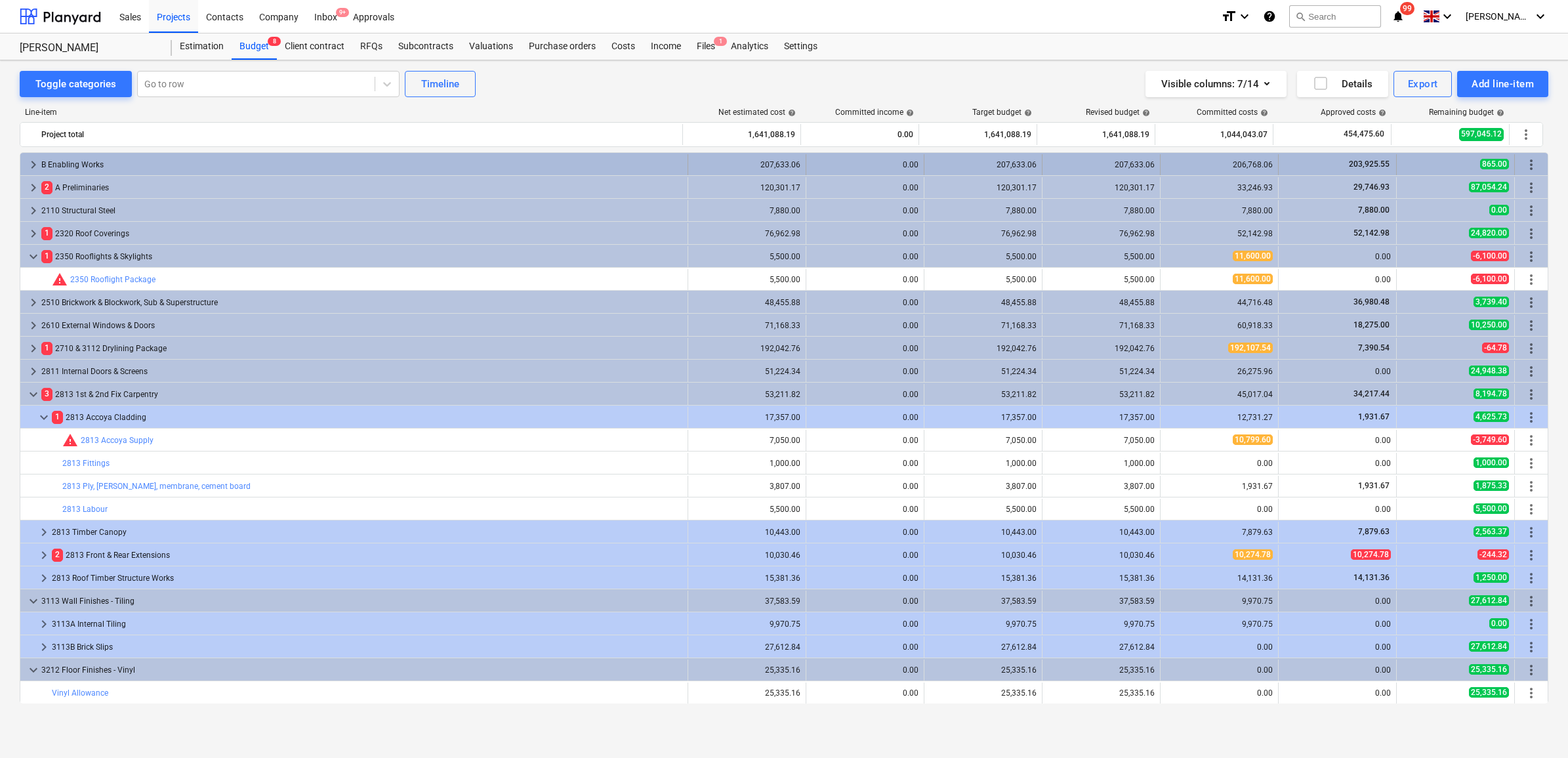
click at [34, 165] on span "keyboard_arrow_right" at bounding box center [34, 165] width 16 height 16
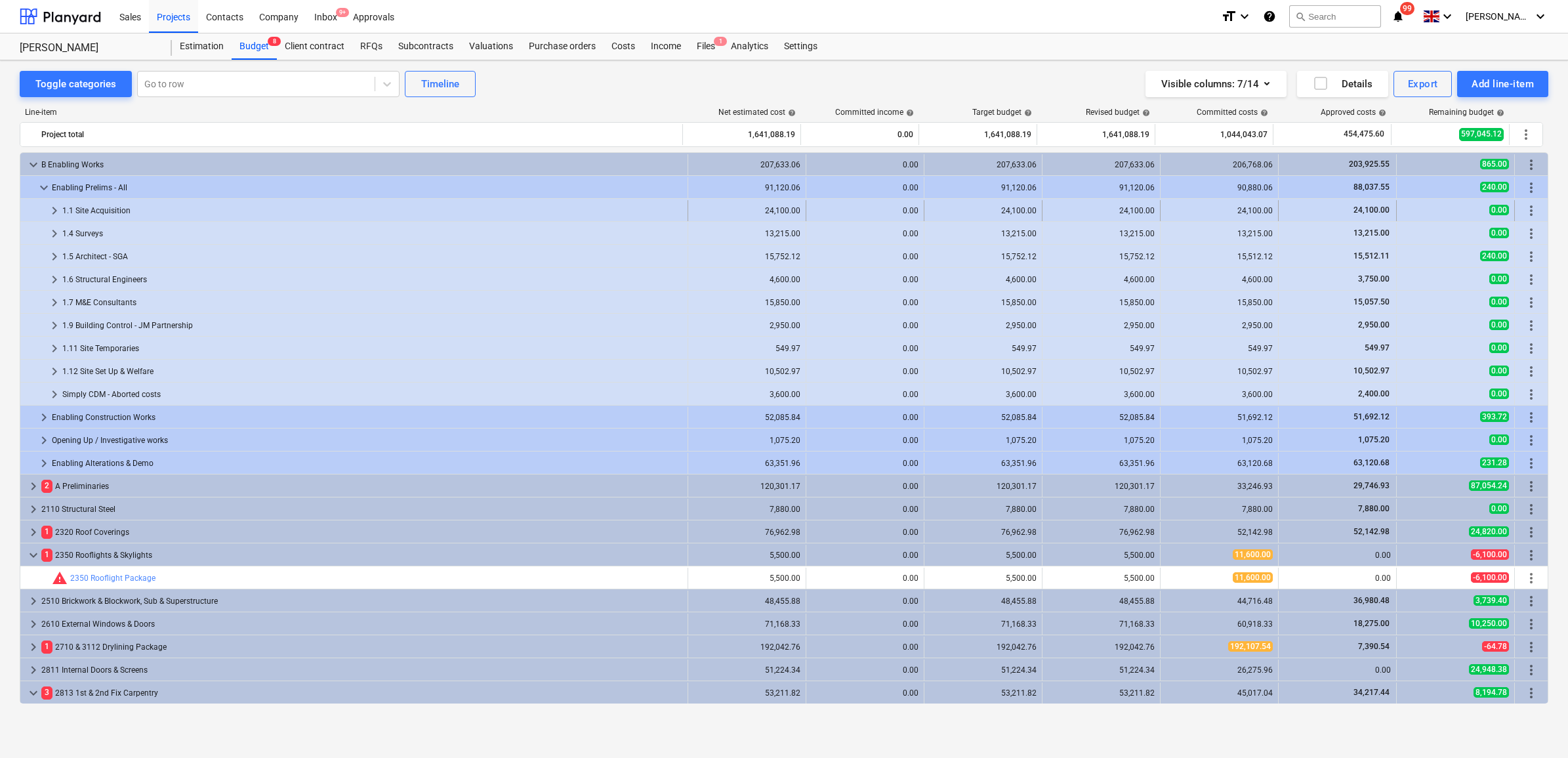
click at [50, 209] on span "keyboard_arrow_right" at bounding box center [55, 211] width 16 height 16
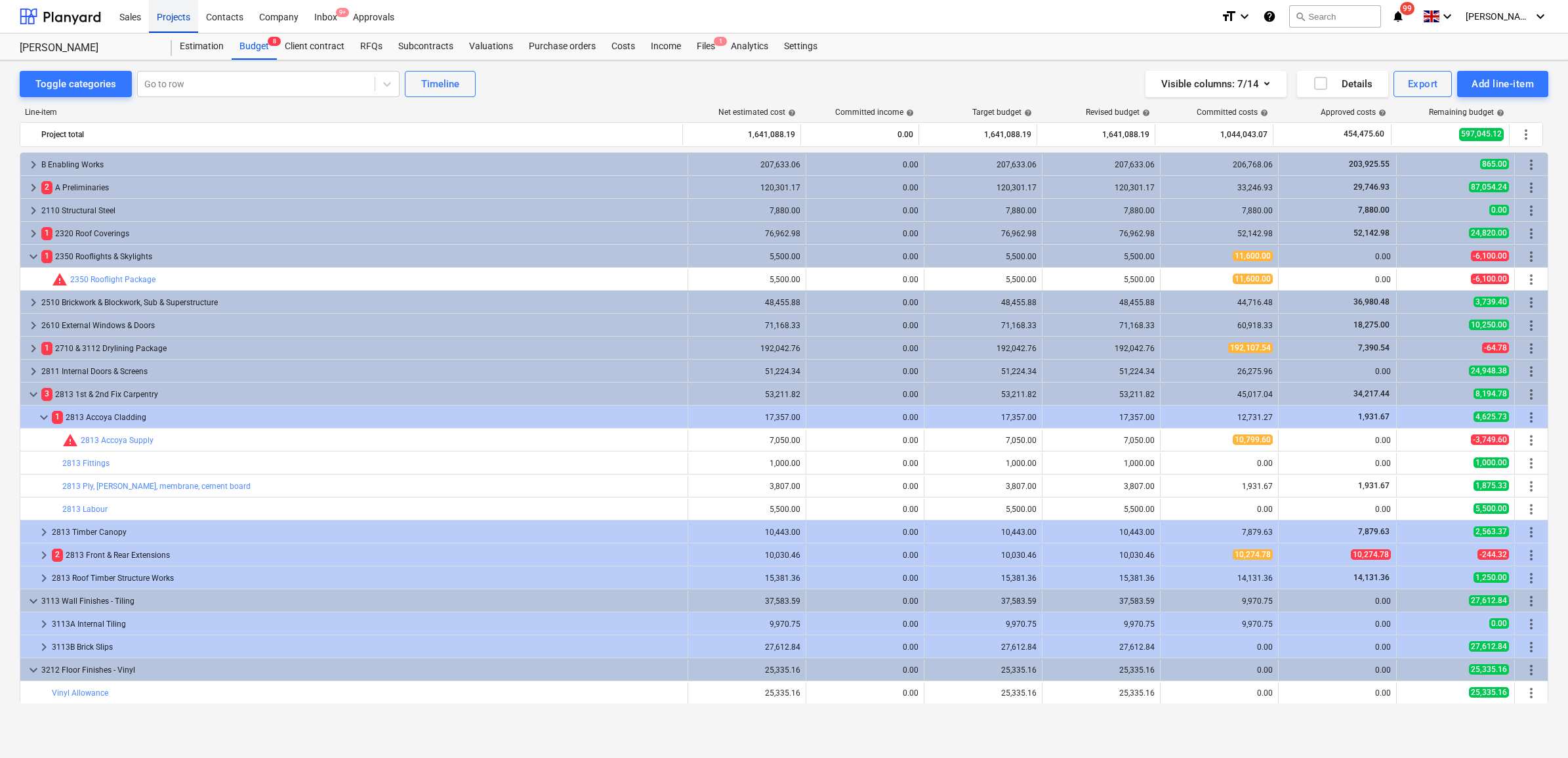
click at [184, 20] on div "Projects" at bounding box center [173, 16] width 49 height 34
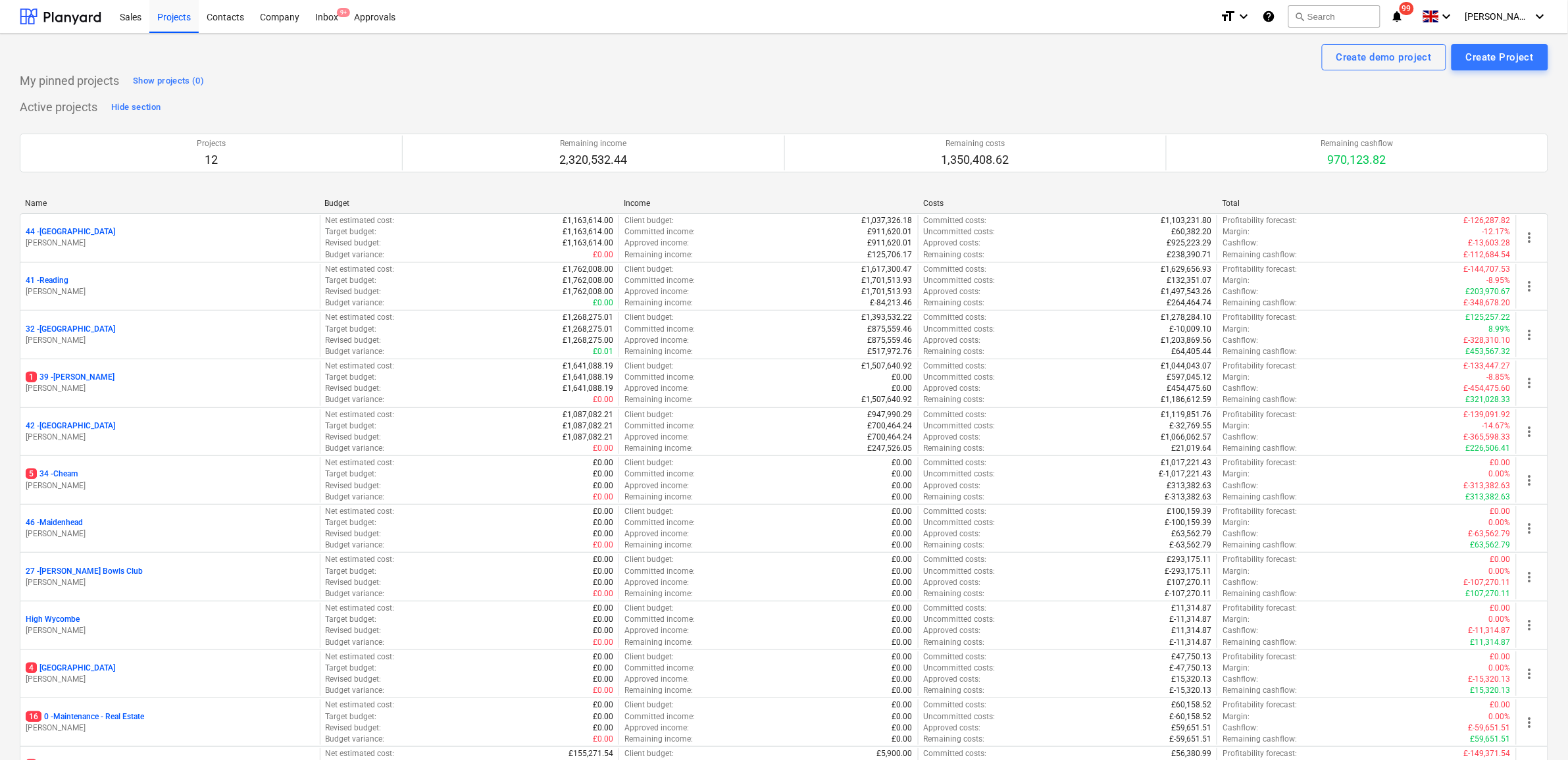
click at [59, 475] on p "5 34 - Cheam" at bounding box center [51, 474] width 52 height 11
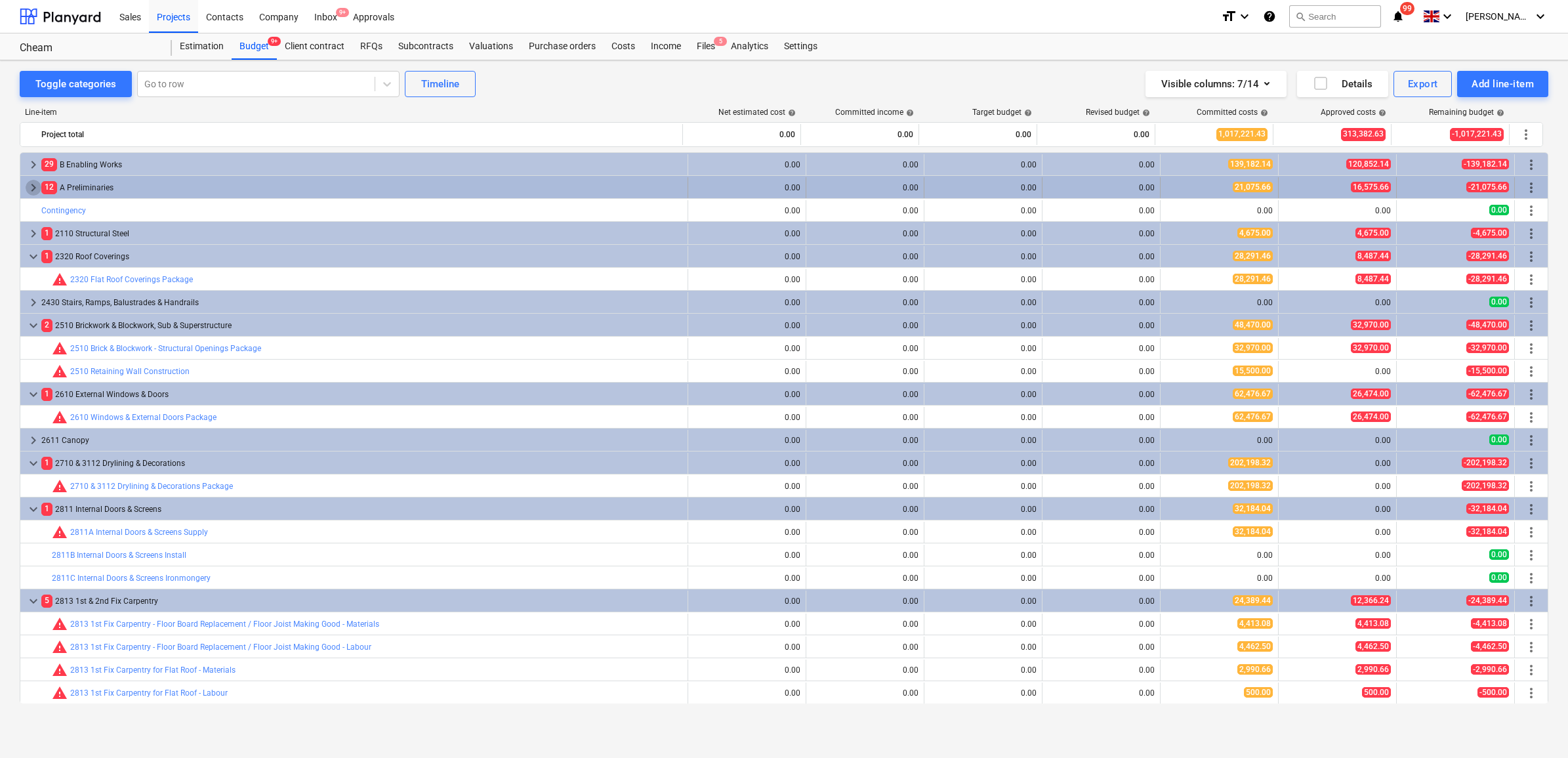
click at [40, 184] on span "keyboard_arrow_right" at bounding box center [34, 188] width 16 height 16
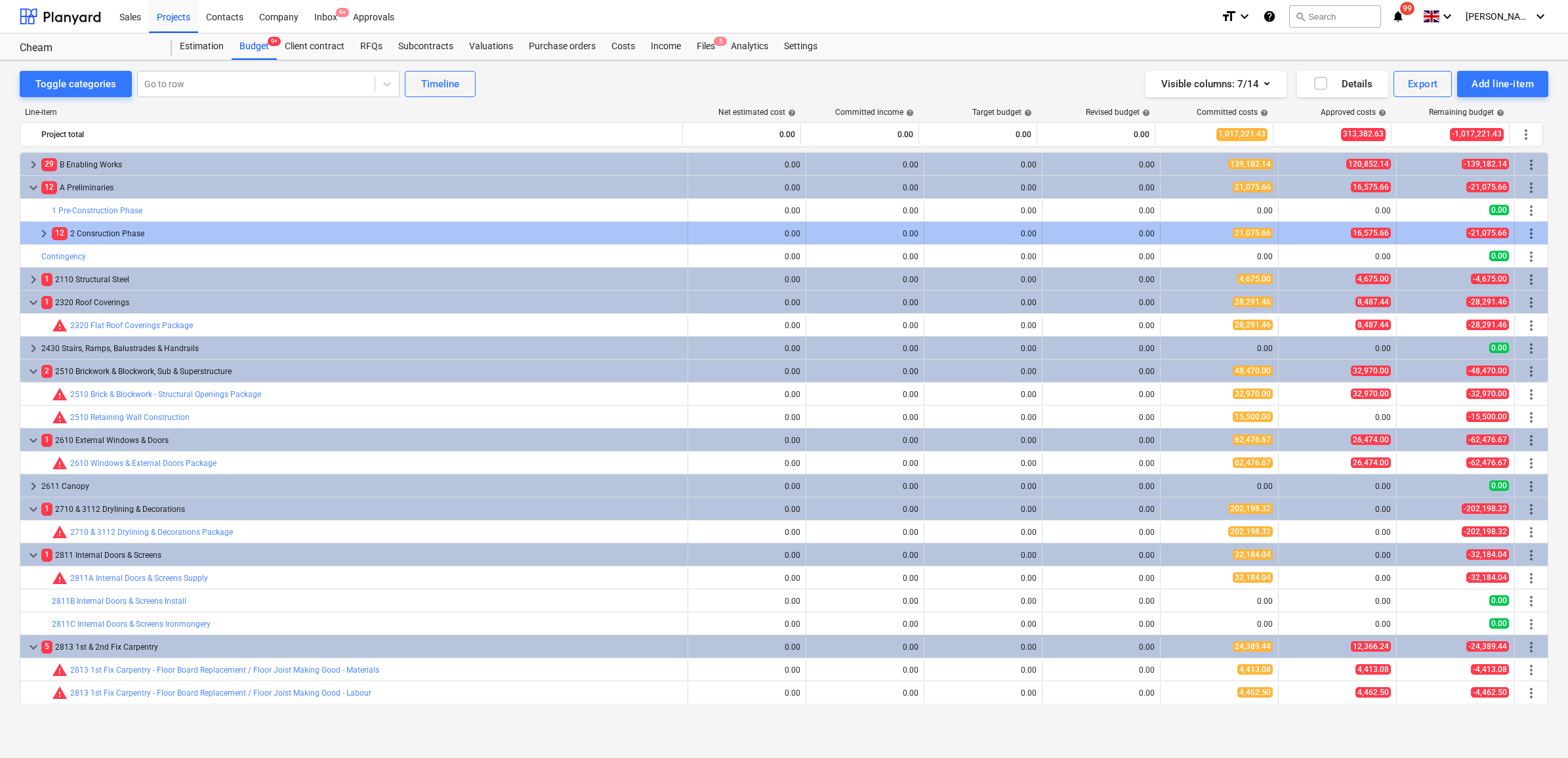
click at [34, 228] on div at bounding box center [31, 233] width 10 height 21
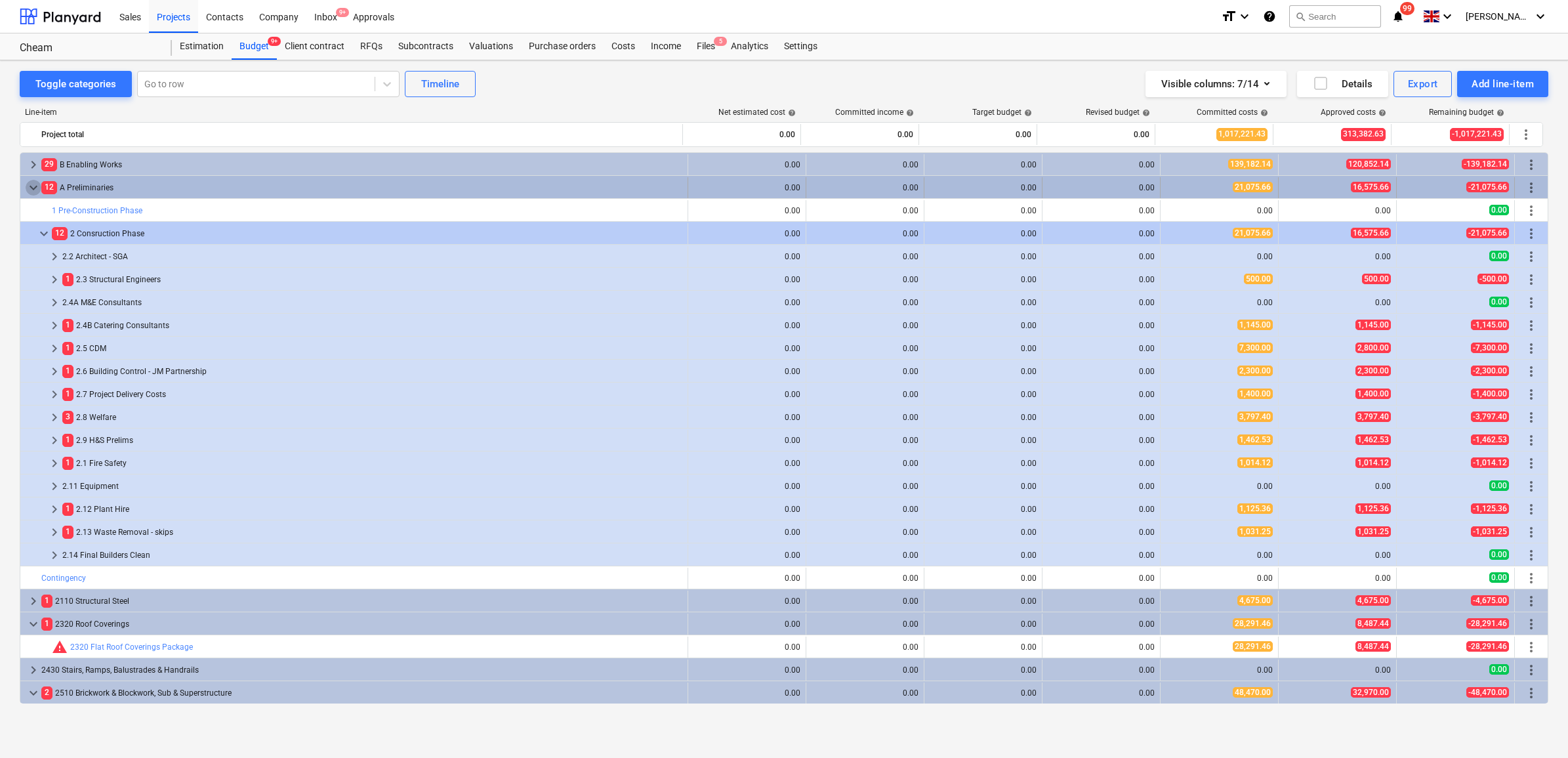
click at [37, 187] on span "keyboard_arrow_down" at bounding box center [34, 188] width 16 height 16
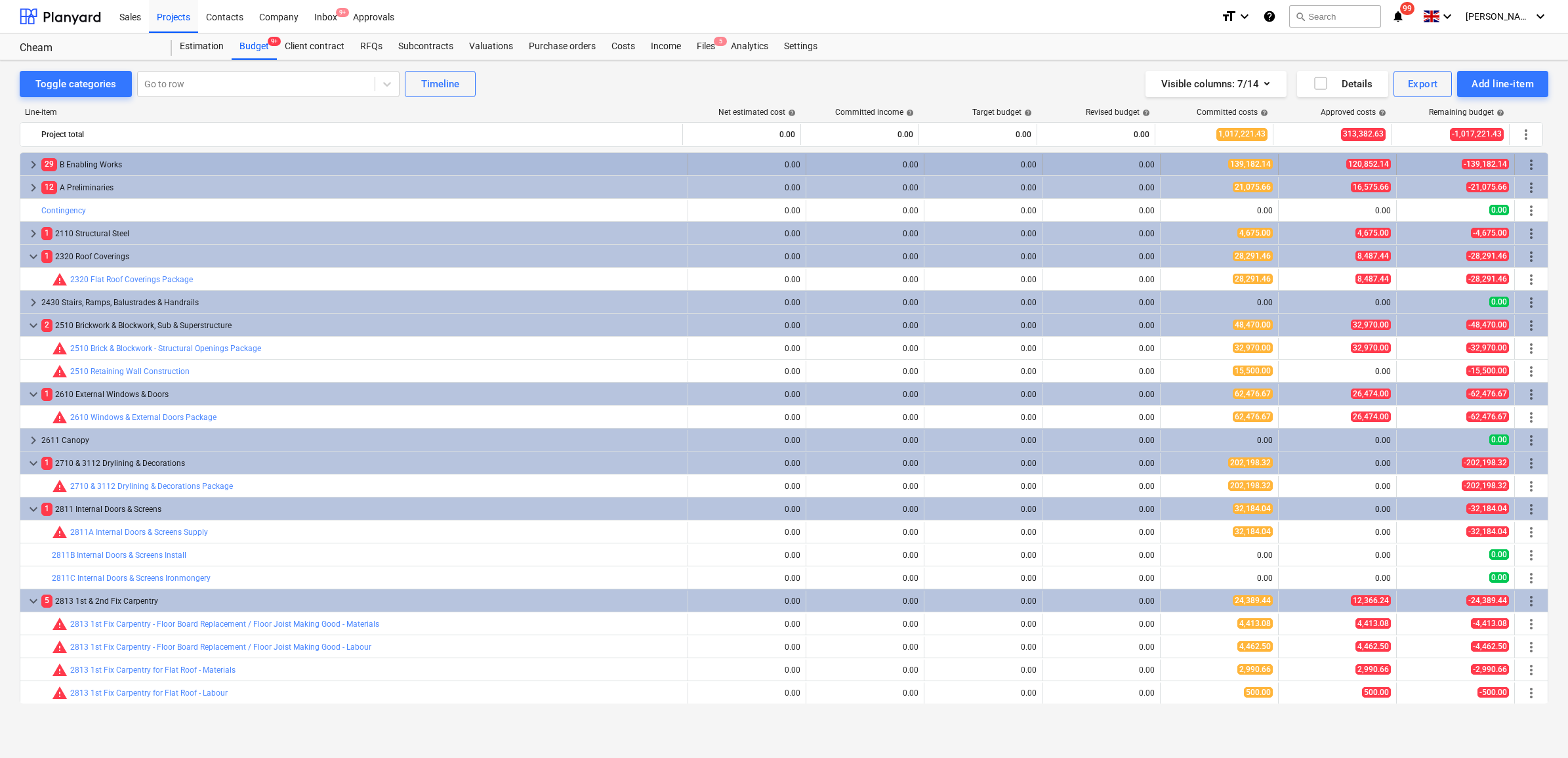
click at [30, 165] on span "keyboard_arrow_right" at bounding box center [34, 165] width 16 height 16
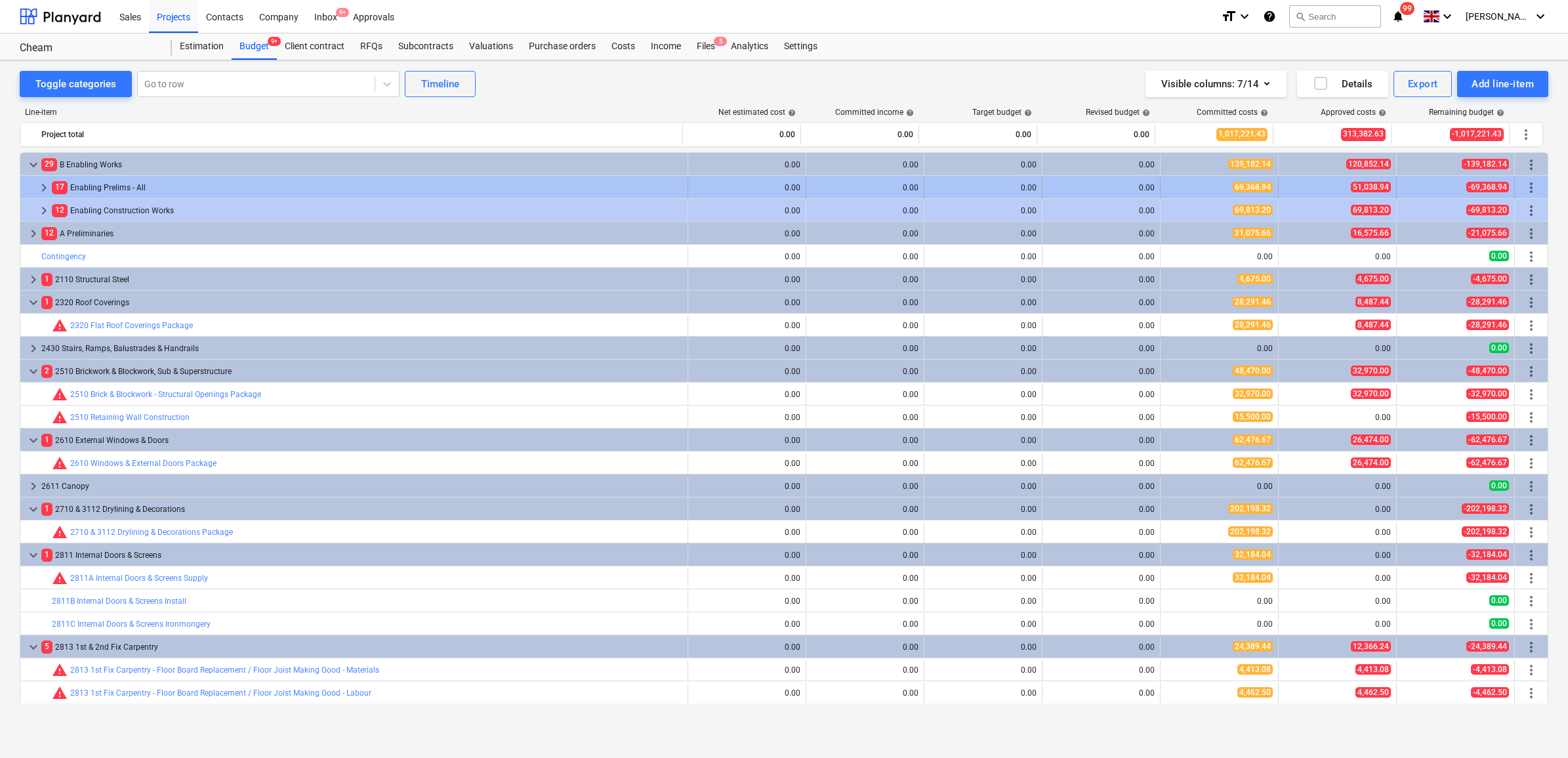
click at [42, 180] on span "keyboard_arrow_right" at bounding box center [44, 188] width 16 height 16
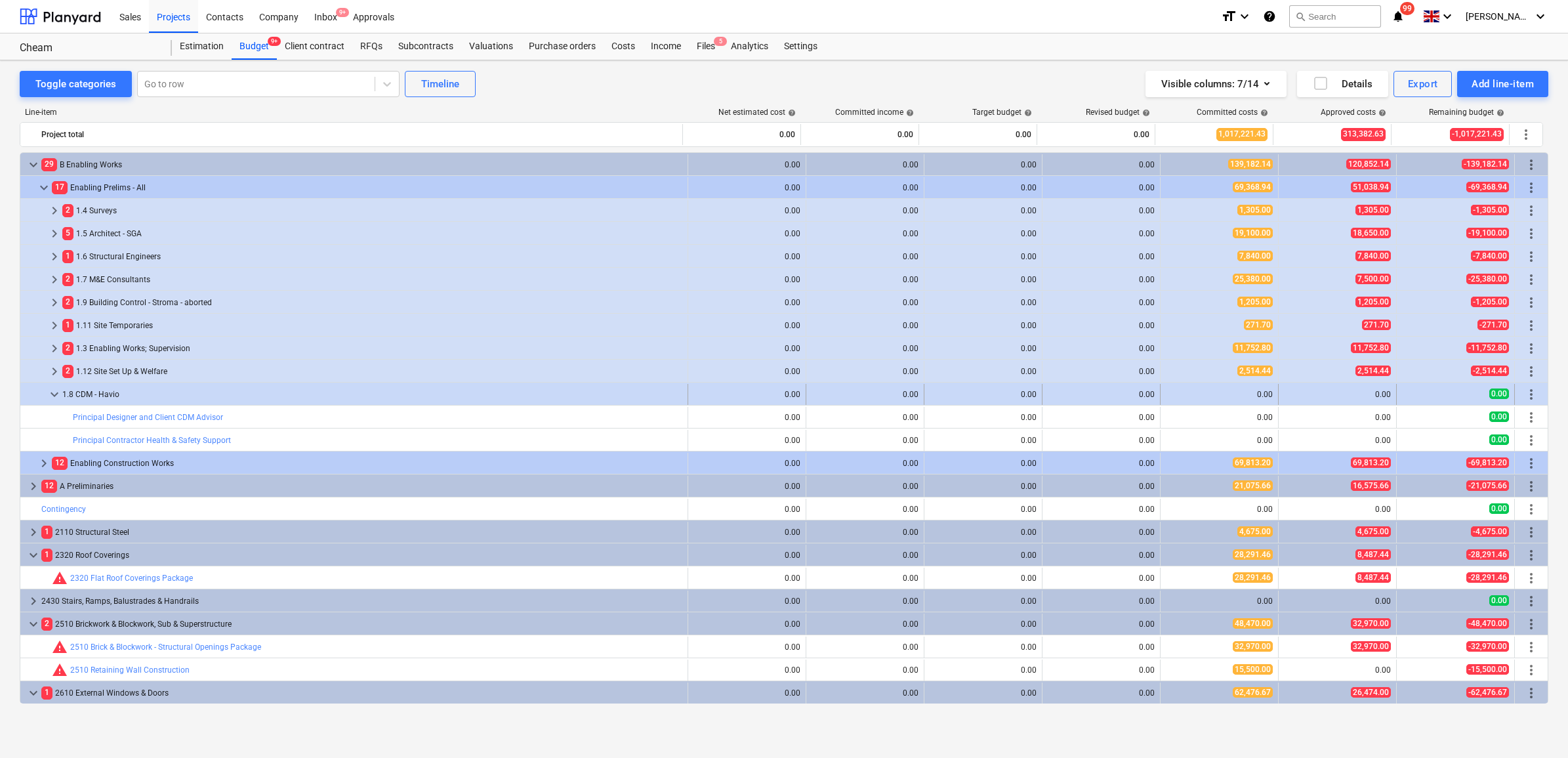
click at [56, 391] on span "keyboard_arrow_down" at bounding box center [55, 394] width 16 height 16
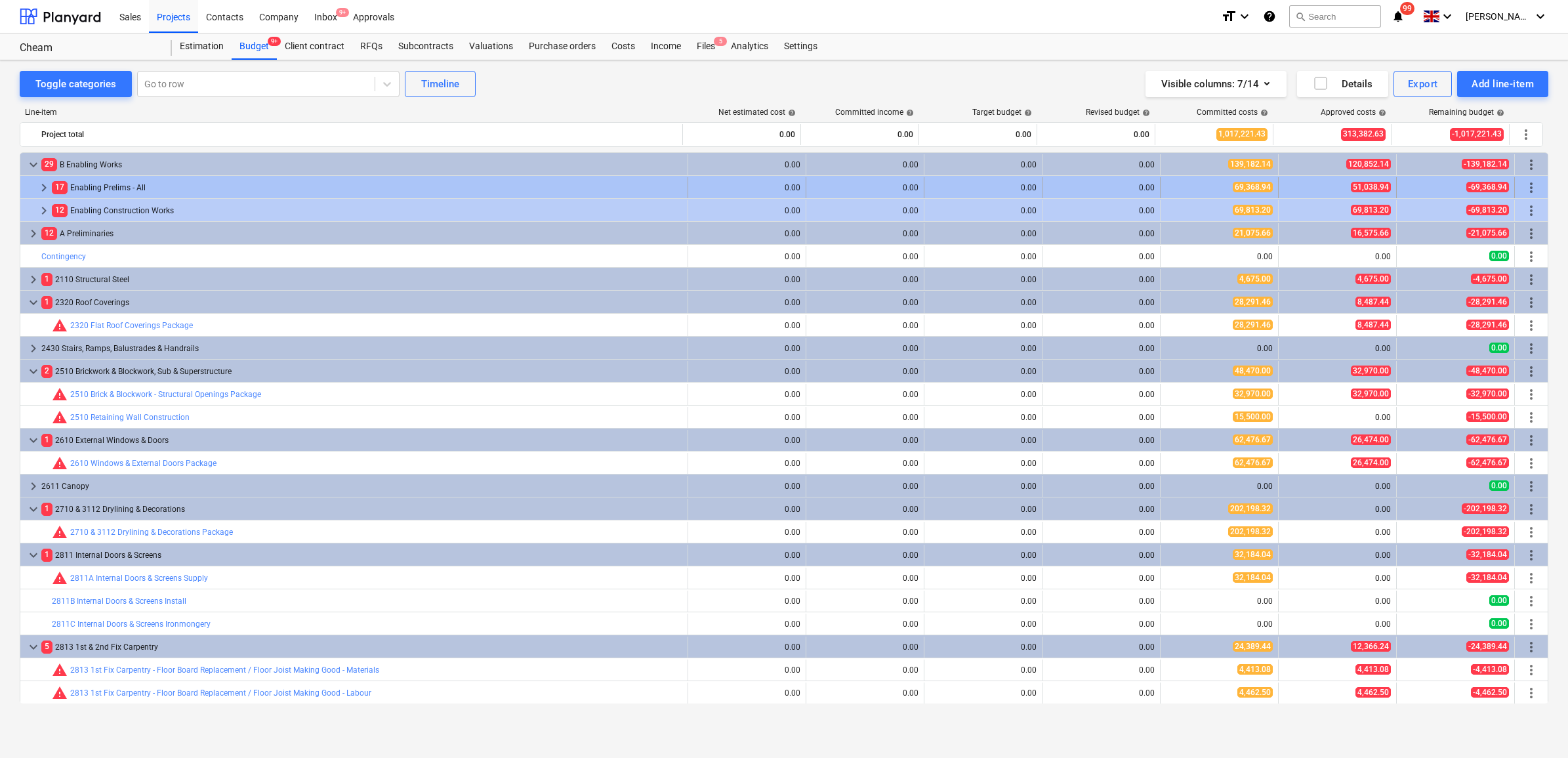
click at [49, 188] on span "keyboard_arrow_right" at bounding box center [44, 188] width 16 height 16
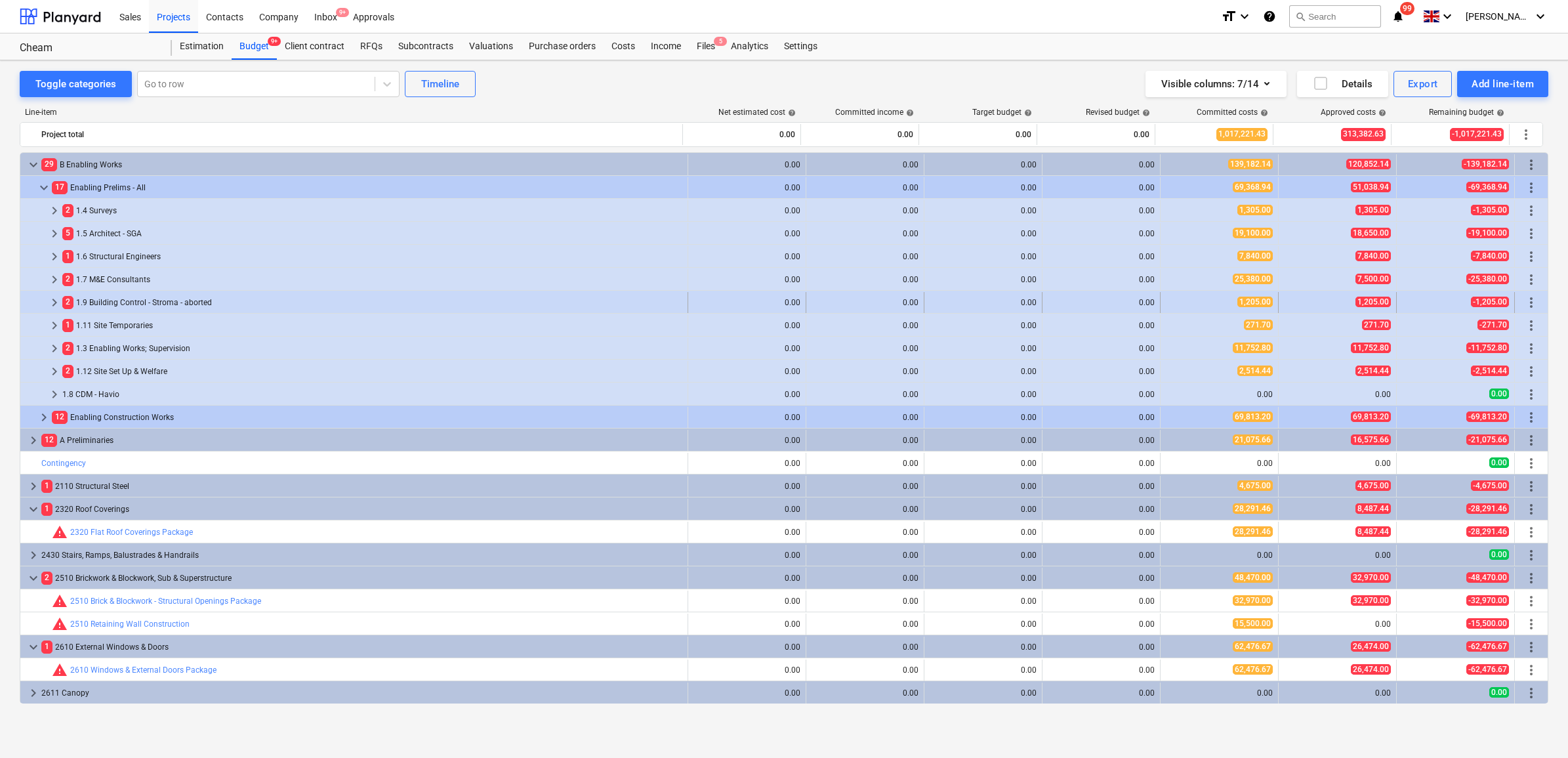
click at [99, 299] on div "2 1.9 Building Control - Stroma - aborted" at bounding box center [372, 302] width 620 height 21
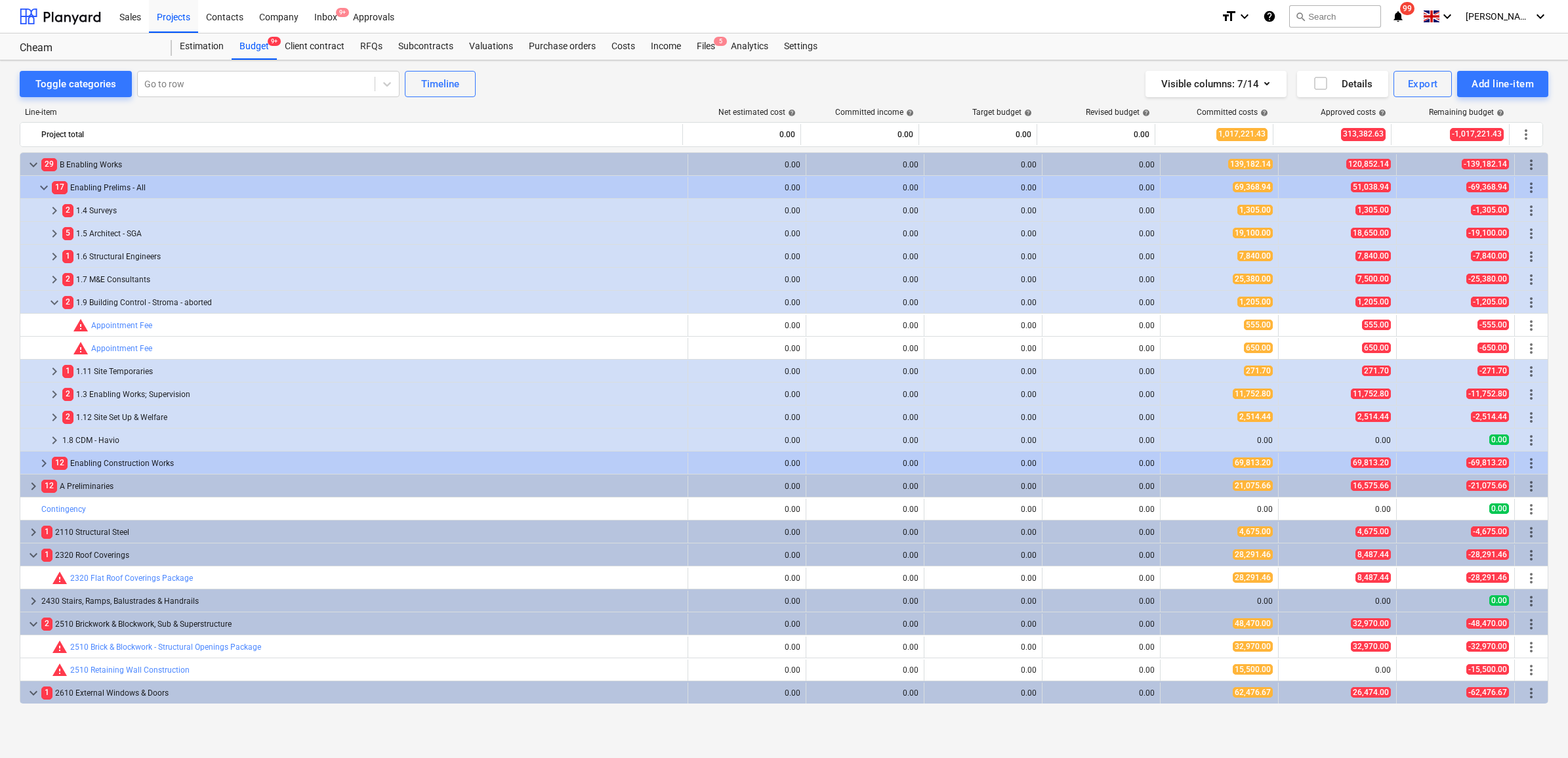
click at [99, 299] on div "2 1.9 Building Control - Stroma - aborted" at bounding box center [372, 302] width 620 height 21
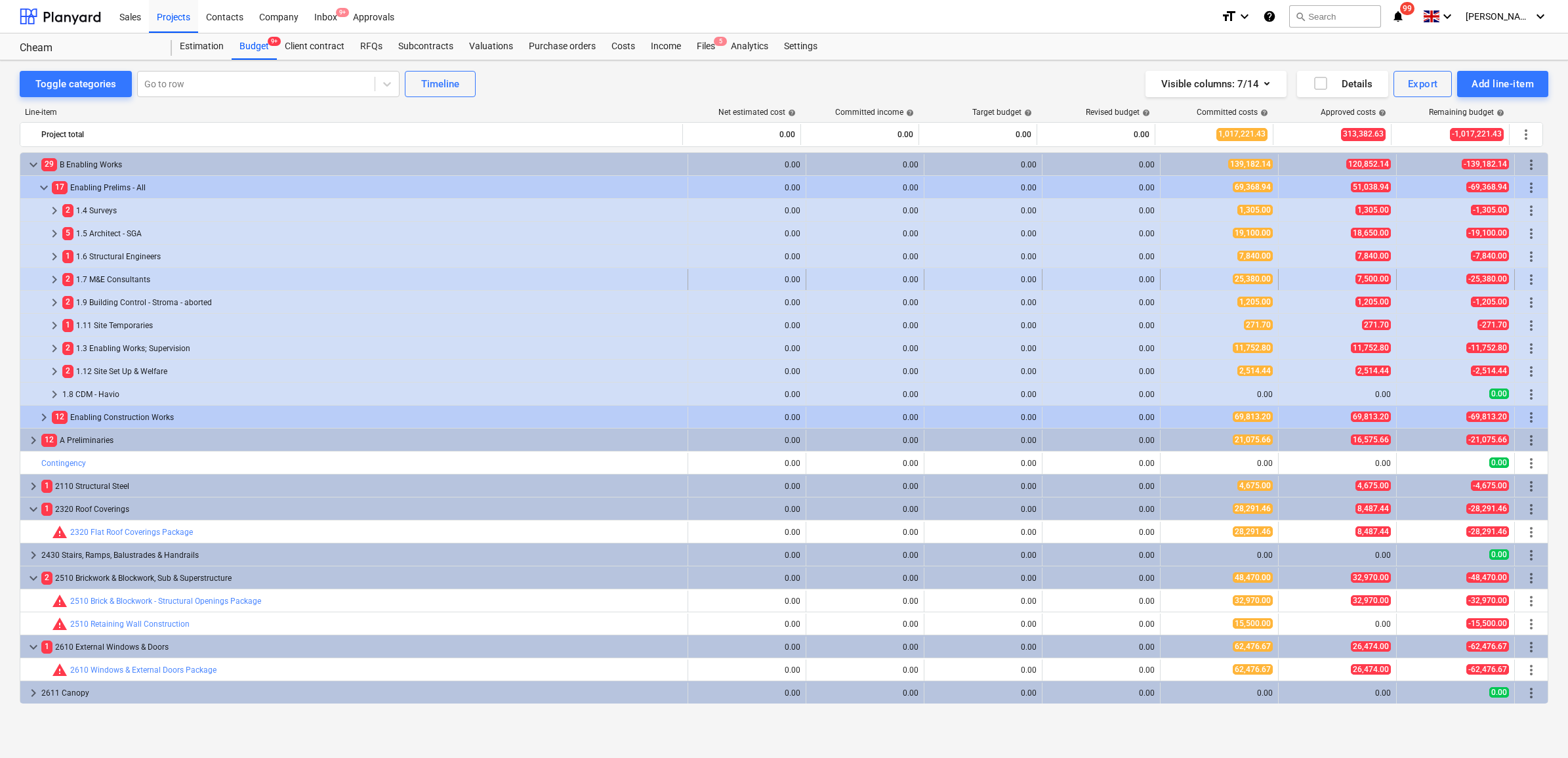
click at [113, 279] on div "2 1.7 M&E Consultants" at bounding box center [372, 279] width 620 height 21
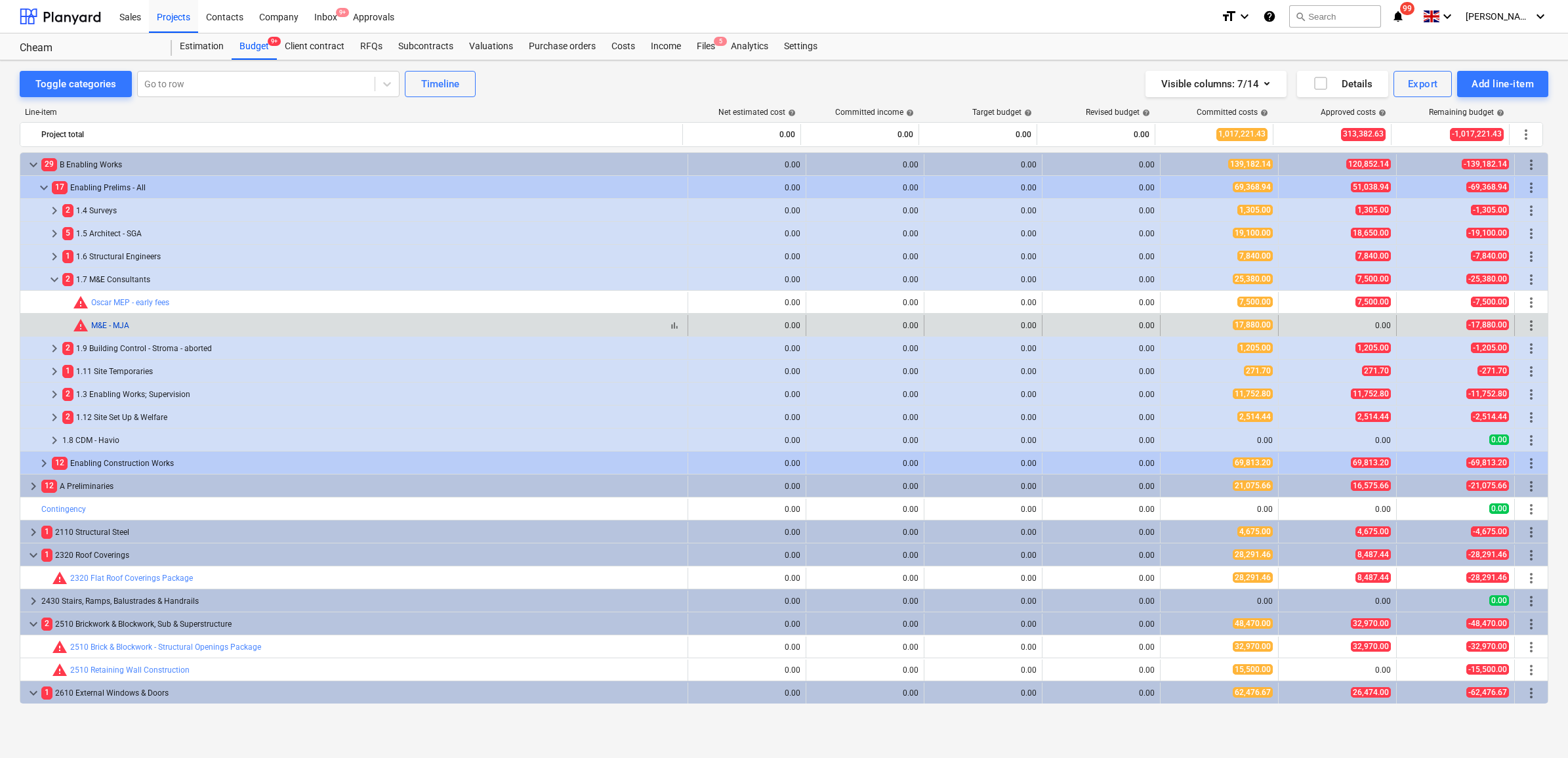
click at [126, 323] on link "M&E - MJA" at bounding box center [110, 326] width 38 height 10
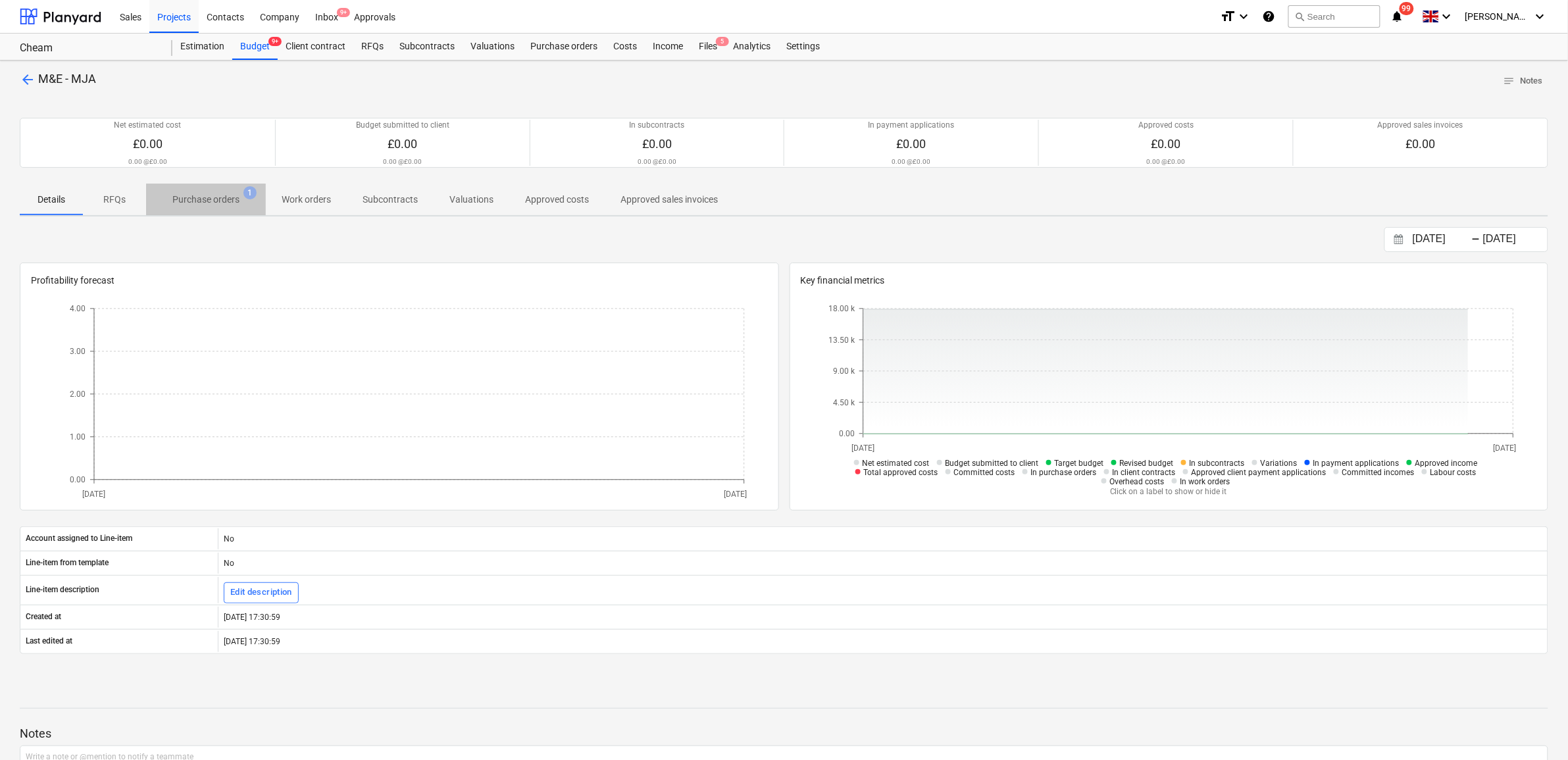
click at [219, 205] on p "Purchase orders" at bounding box center [205, 200] width 67 height 14
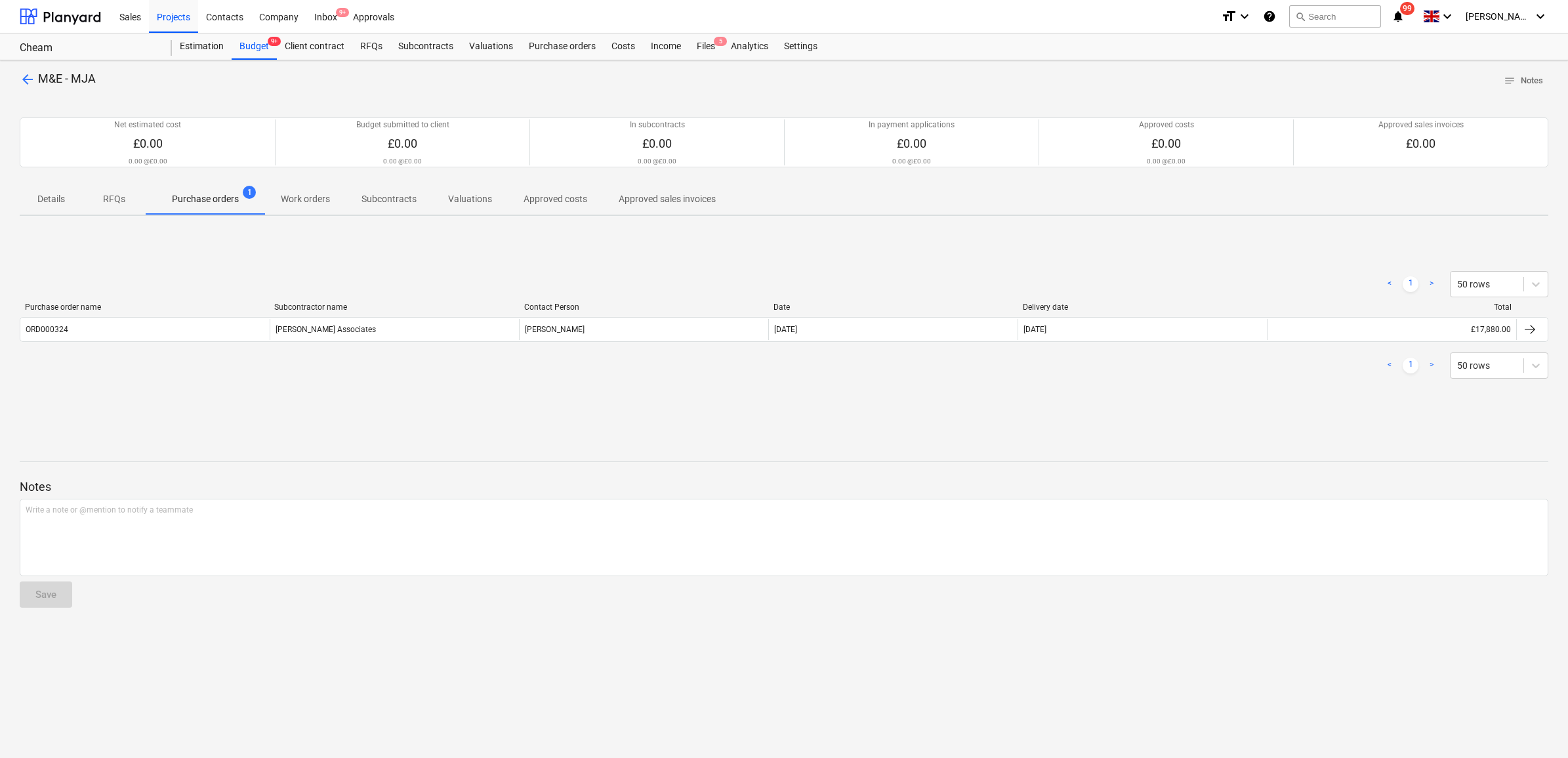
click at [23, 82] on span "arrow_back" at bounding box center [28, 80] width 16 height 16
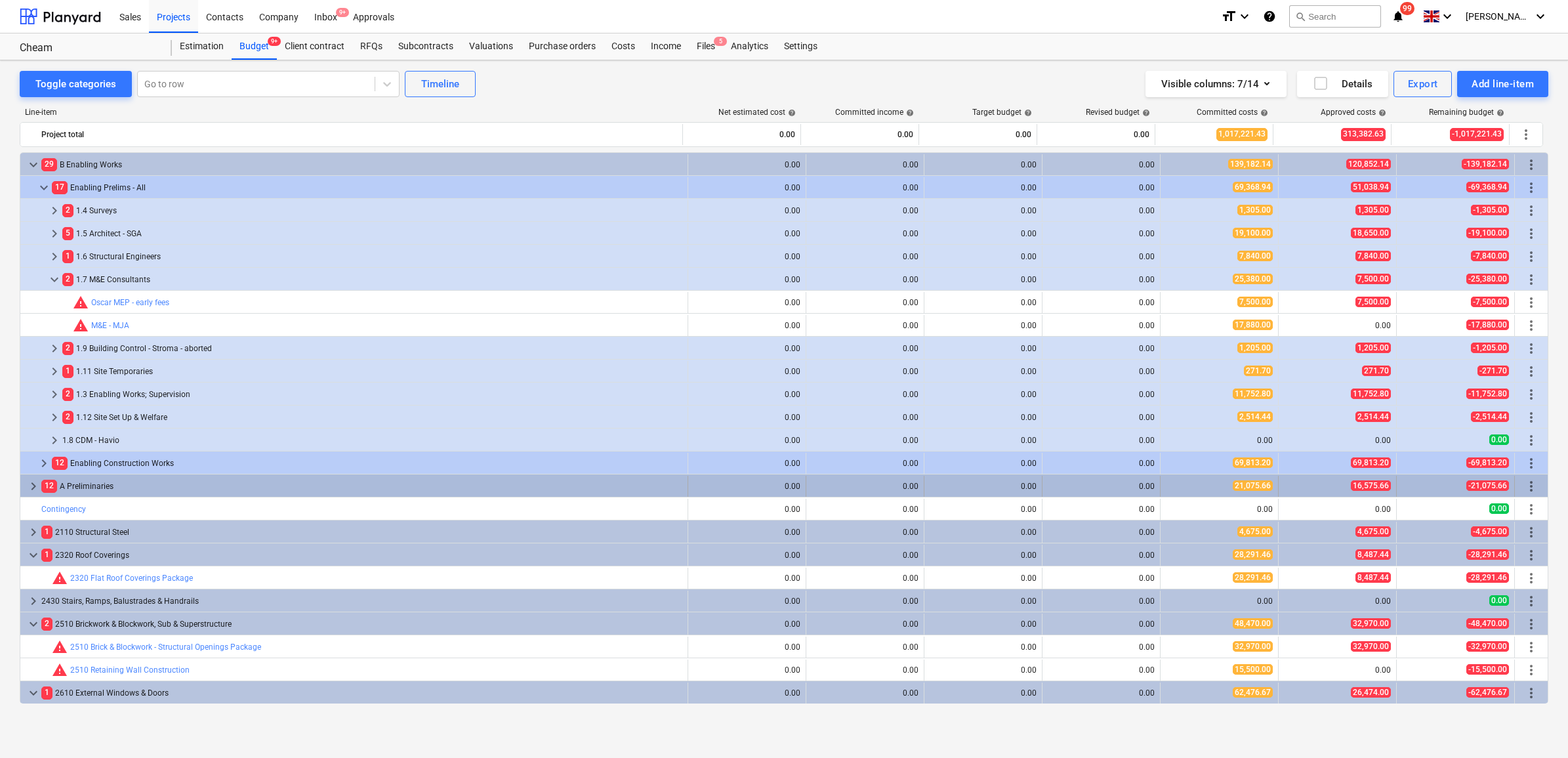
click at [34, 487] on span "keyboard_arrow_right" at bounding box center [34, 487] width 16 height 16
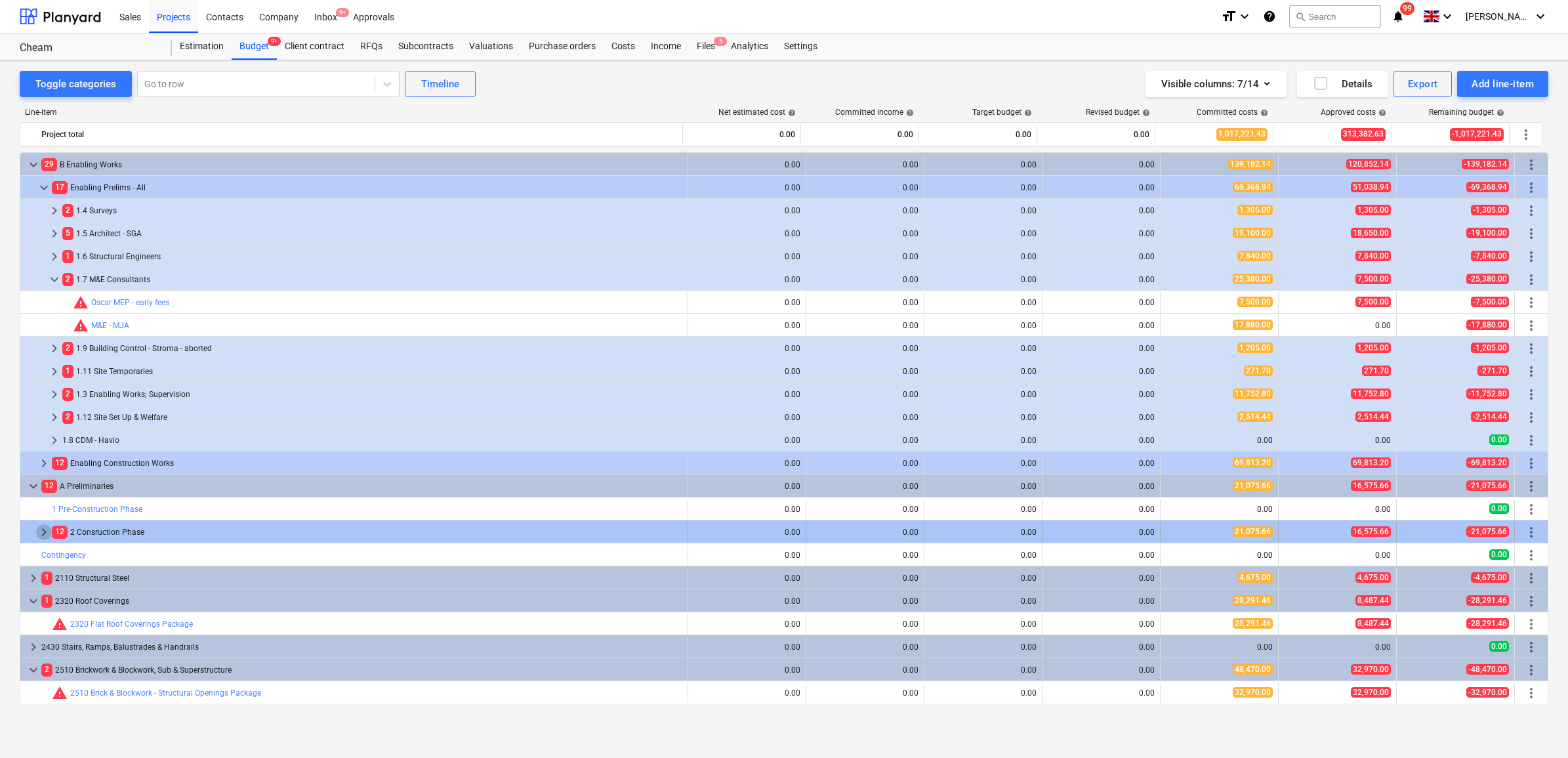
click at [40, 528] on span "keyboard_arrow_right" at bounding box center [44, 533] width 16 height 16
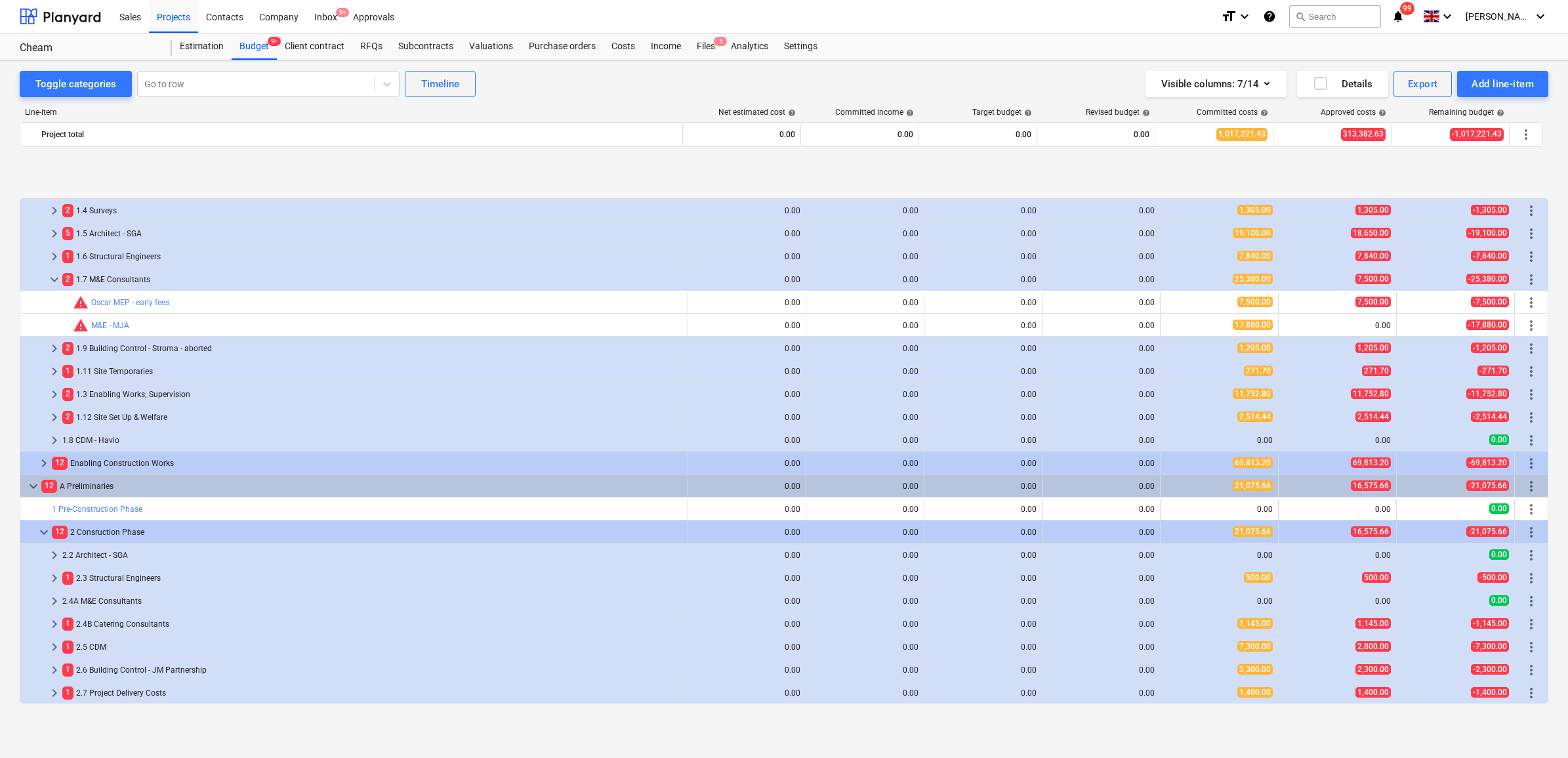
scroll to position [164, 0]
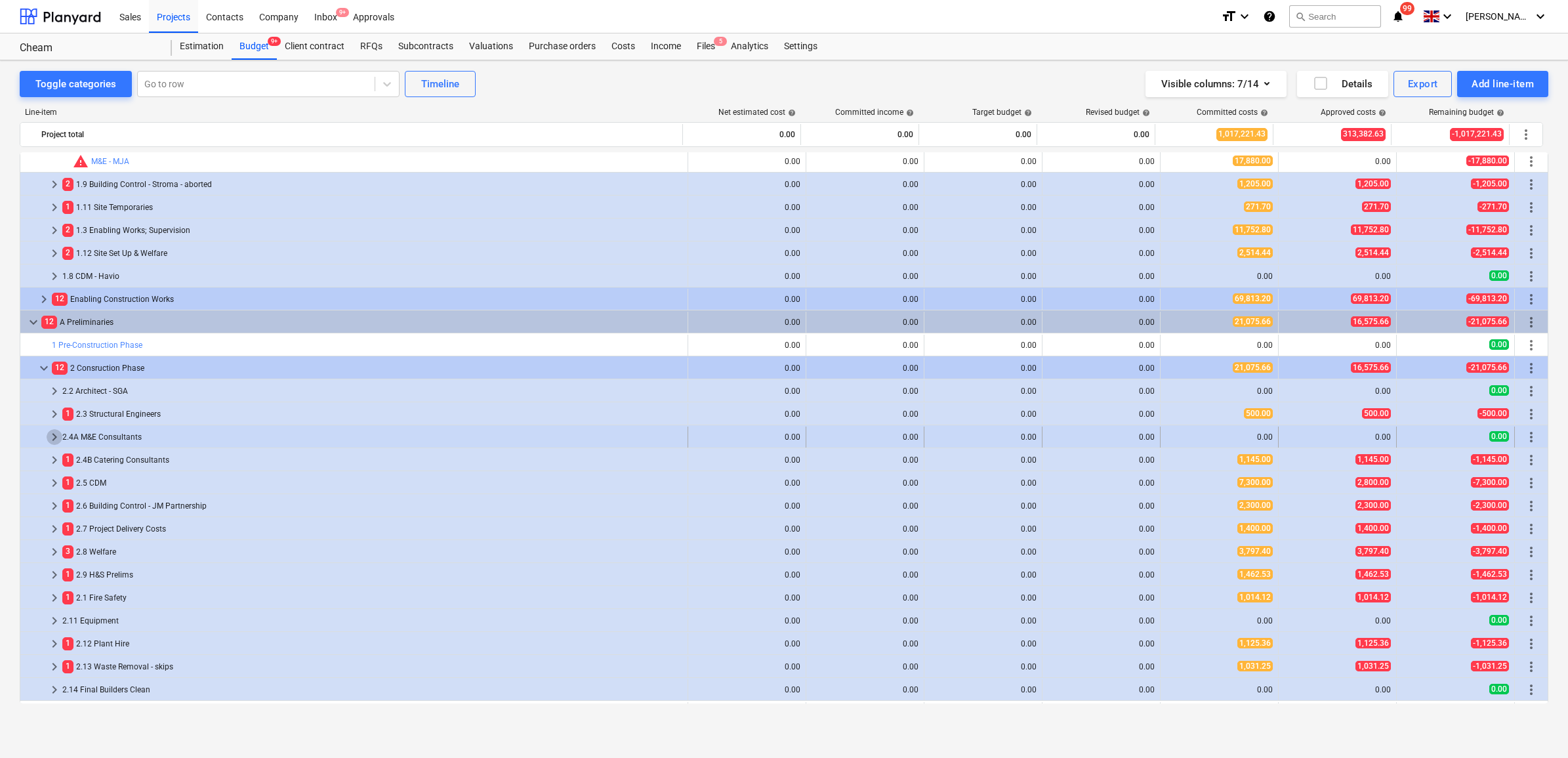
click at [56, 437] on span "keyboard_arrow_right" at bounding box center [55, 438] width 16 height 16
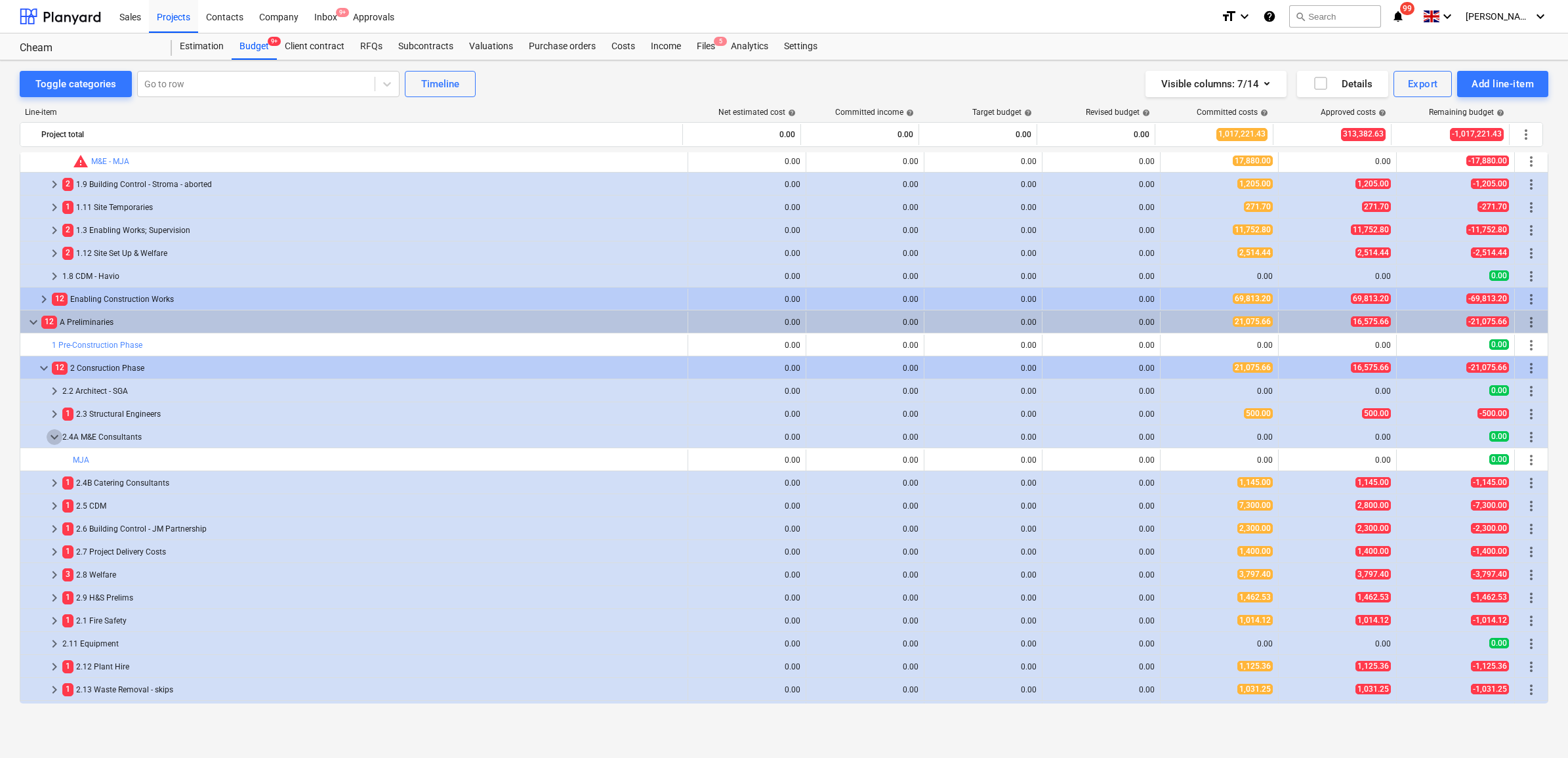
click at [56, 437] on span "keyboard_arrow_down" at bounding box center [55, 438] width 16 height 16
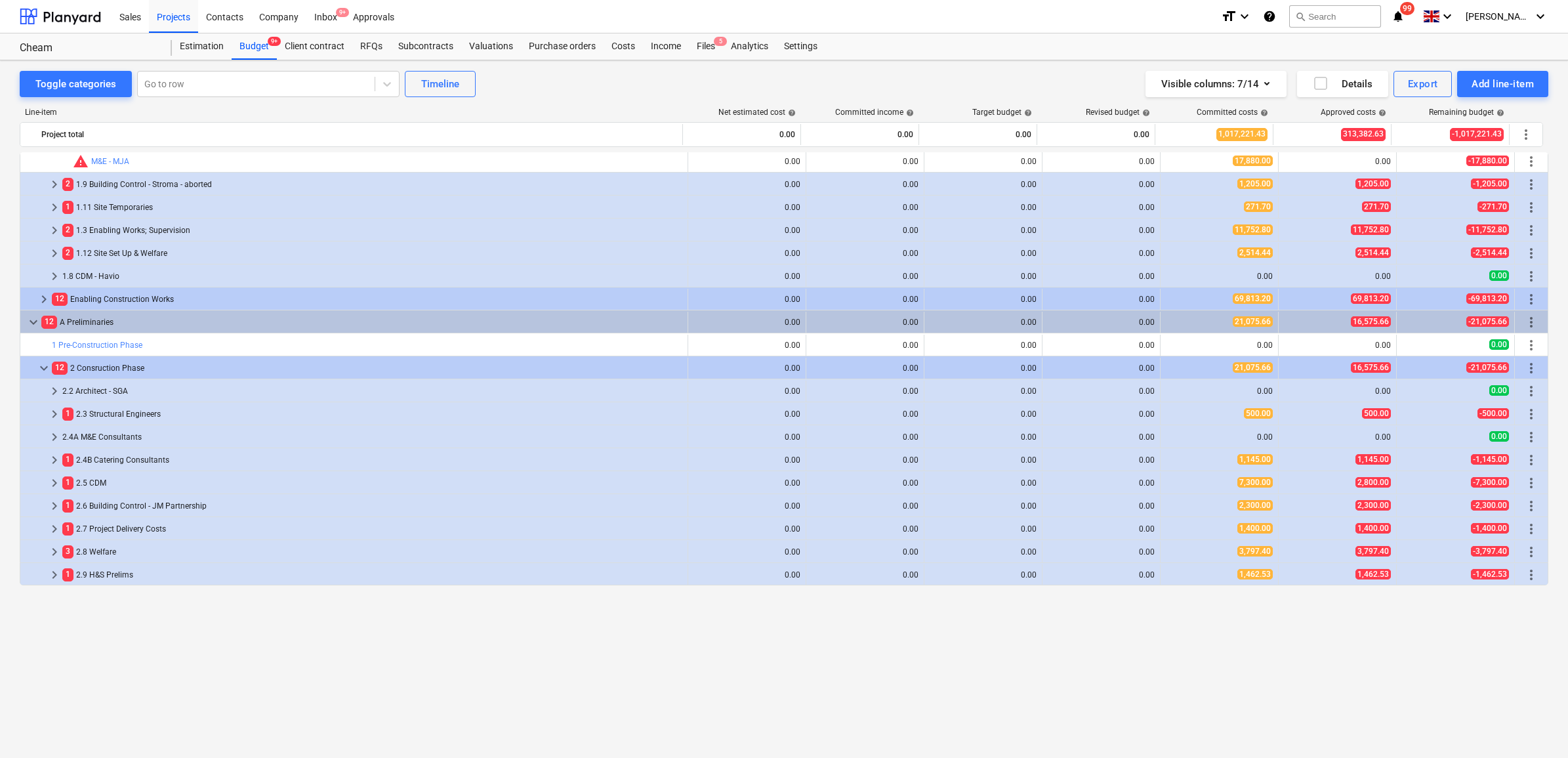
scroll to position [0, 0]
